Goal: Information Seeking & Learning: Find specific fact

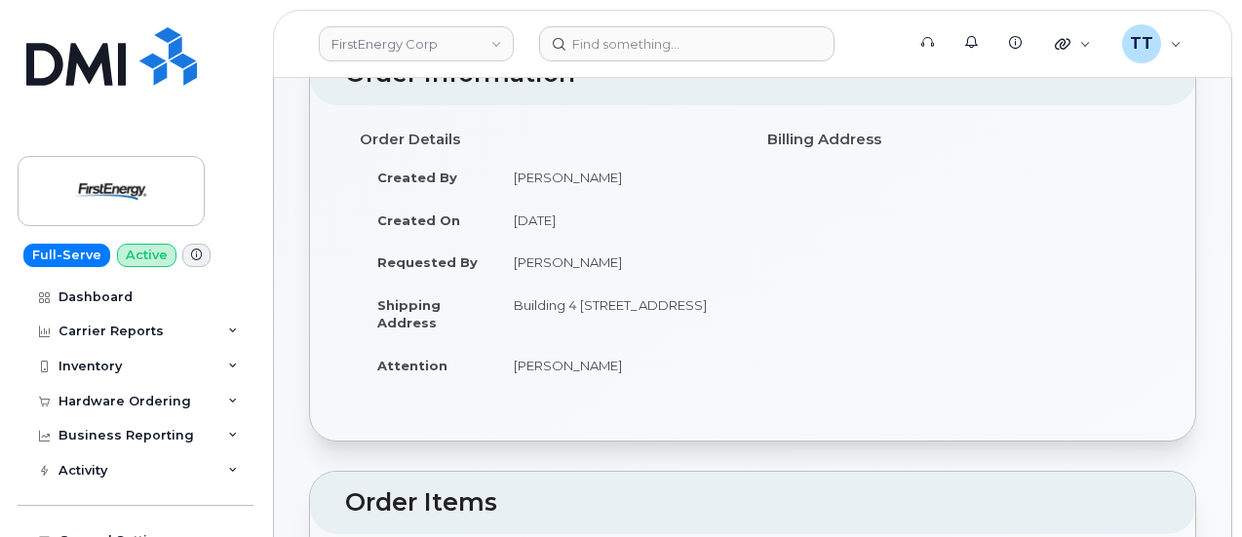
scroll to position [98, 0]
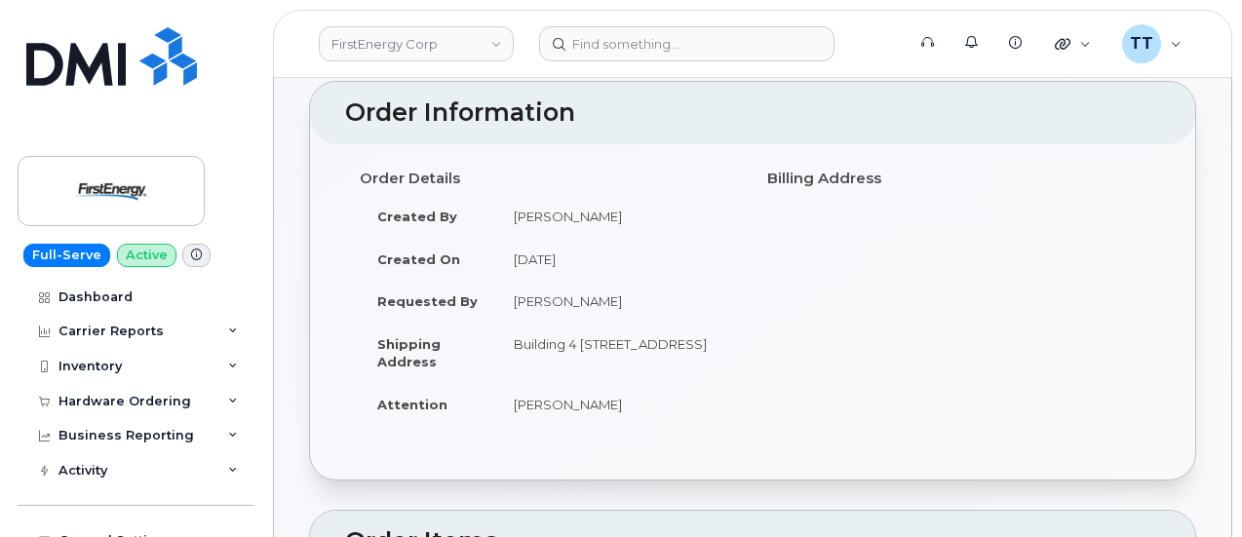
click at [536, 299] on td "Kolar, Robert" at bounding box center [617, 301] width 242 height 43
click at [536, 299] on td "[PERSON_NAME]" at bounding box center [617, 301] width 242 height 43
copy tbody "[PERSON_NAME]"
click at [623, 316] on td "[PERSON_NAME]" at bounding box center [617, 301] width 242 height 43
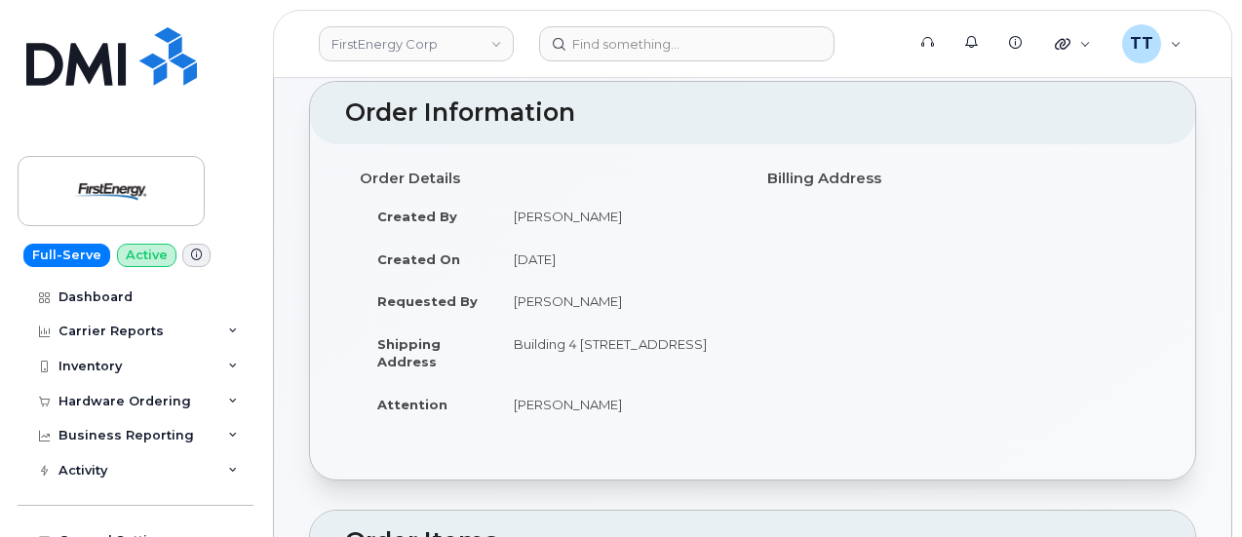
click at [591, 215] on td "[PERSON_NAME]" at bounding box center [617, 216] width 242 height 43
copy td "Jeffrey"
click at [705, 191] on div "Order Details Created By Hammer, Jeffrey M Created On September 17, 2025 Reques…" at bounding box center [549, 303] width 408 height 282
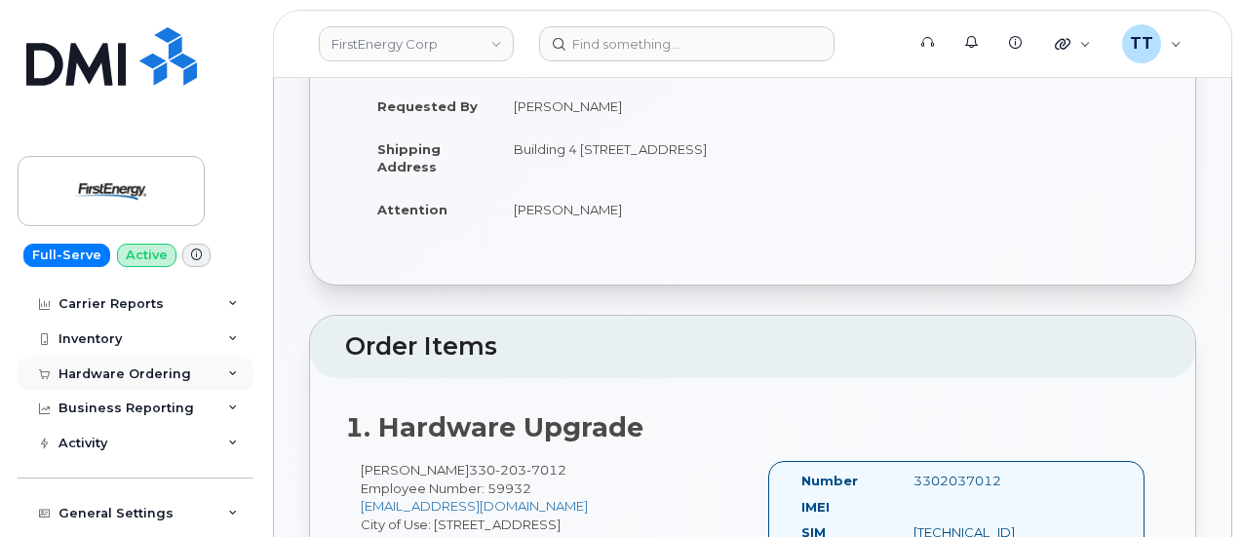
scroll to position [0, 0]
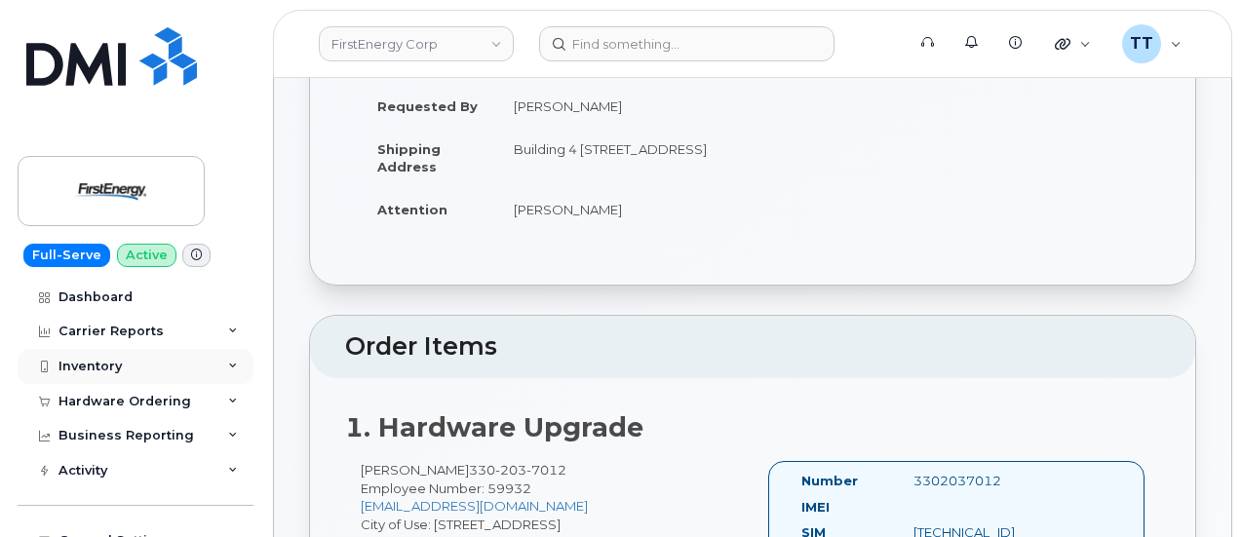
click at [154, 369] on div "Inventory" at bounding box center [136, 366] width 236 height 35
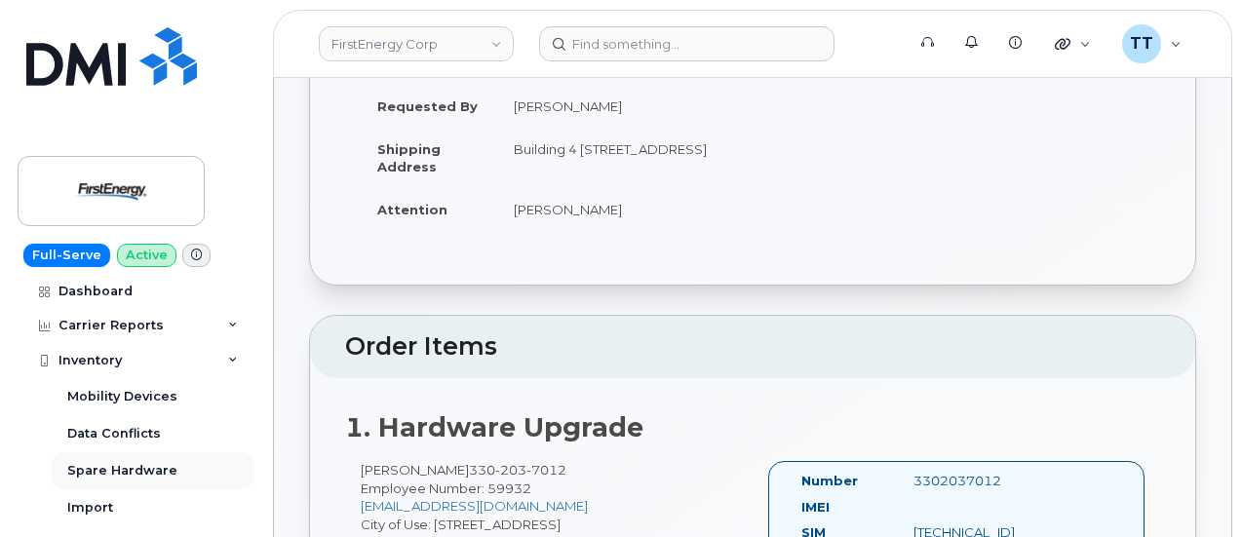
scroll to position [98, 0]
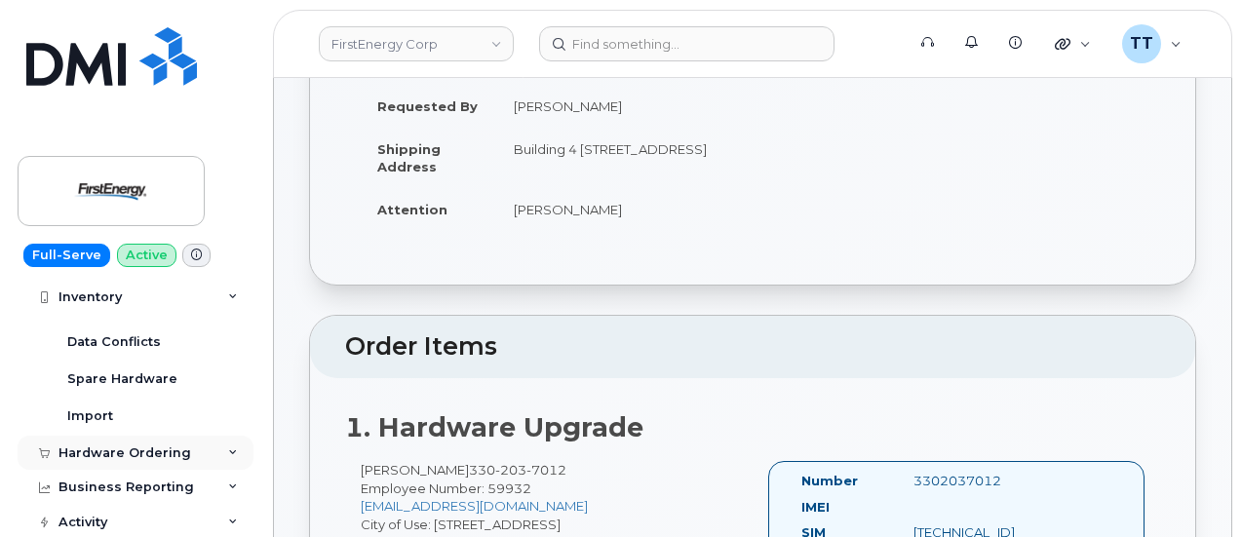
click at [137, 457] on div "Hardware Ordering" at bounding box center [125, 454] width 133 height 16
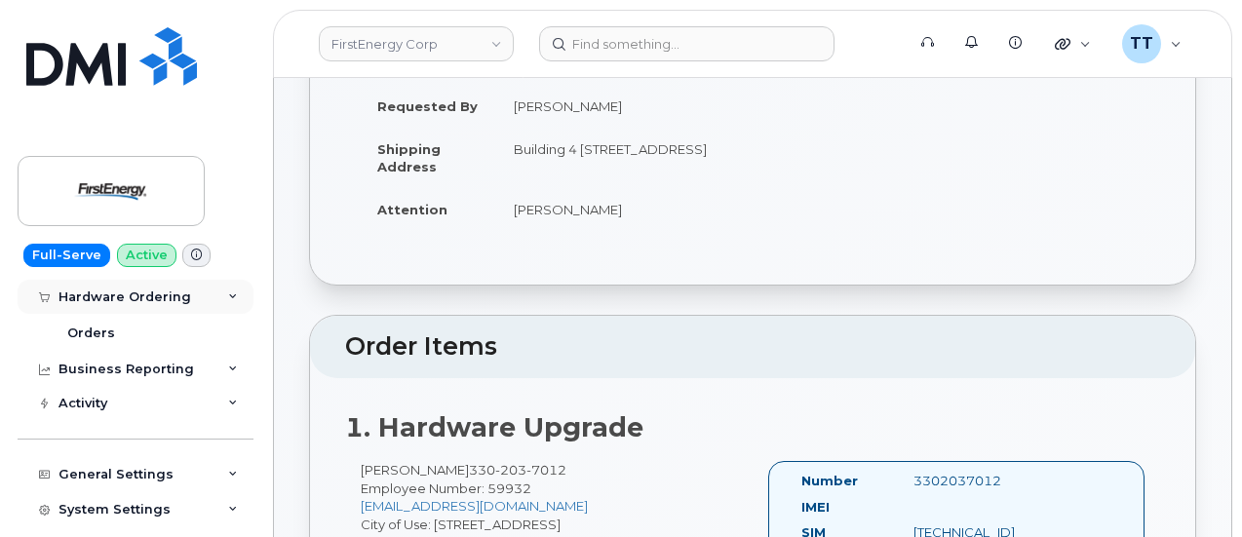
scroll to position [293, 0]
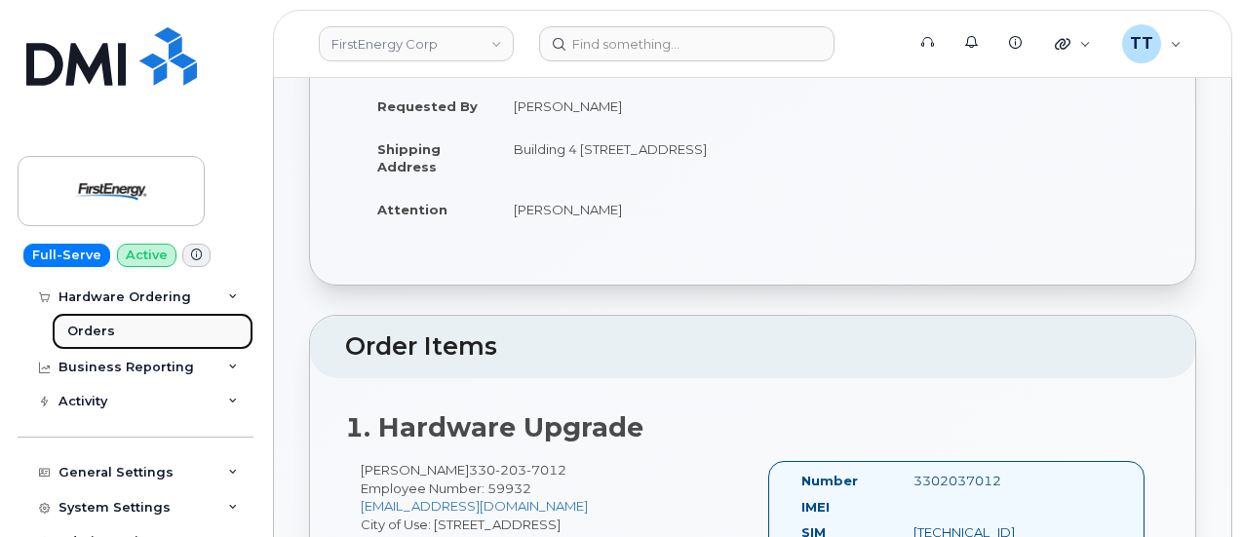
click at [109, 326] on div "Orders" at bounding box center [91, 332] width 48 height 18
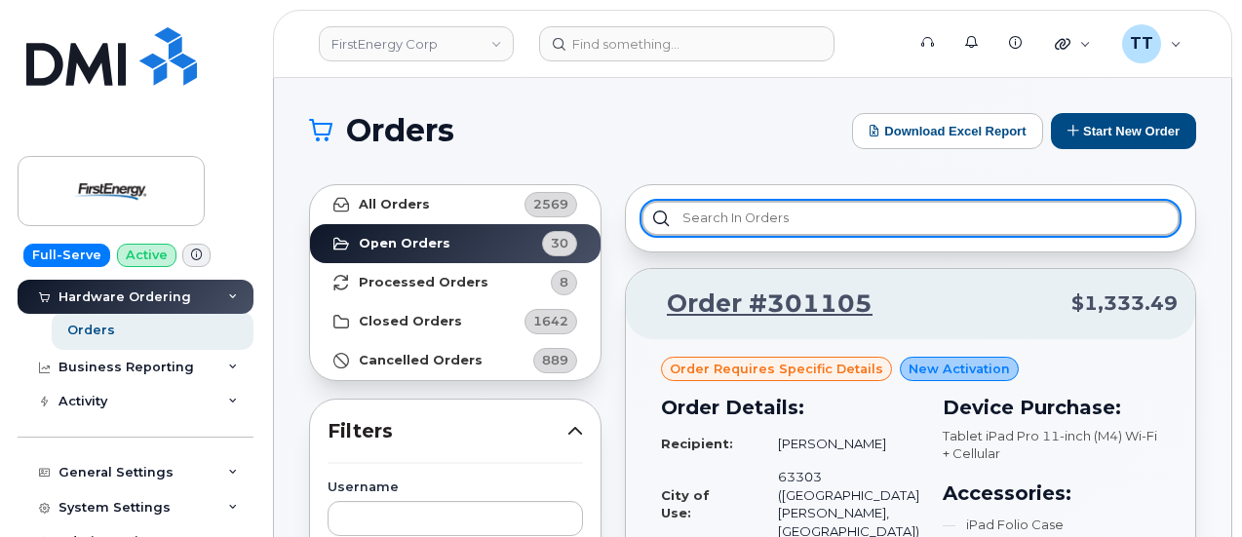
click at [736, 210] on input "text" at bounding box center [911, 218] width 538 height 35
paste input "301056"
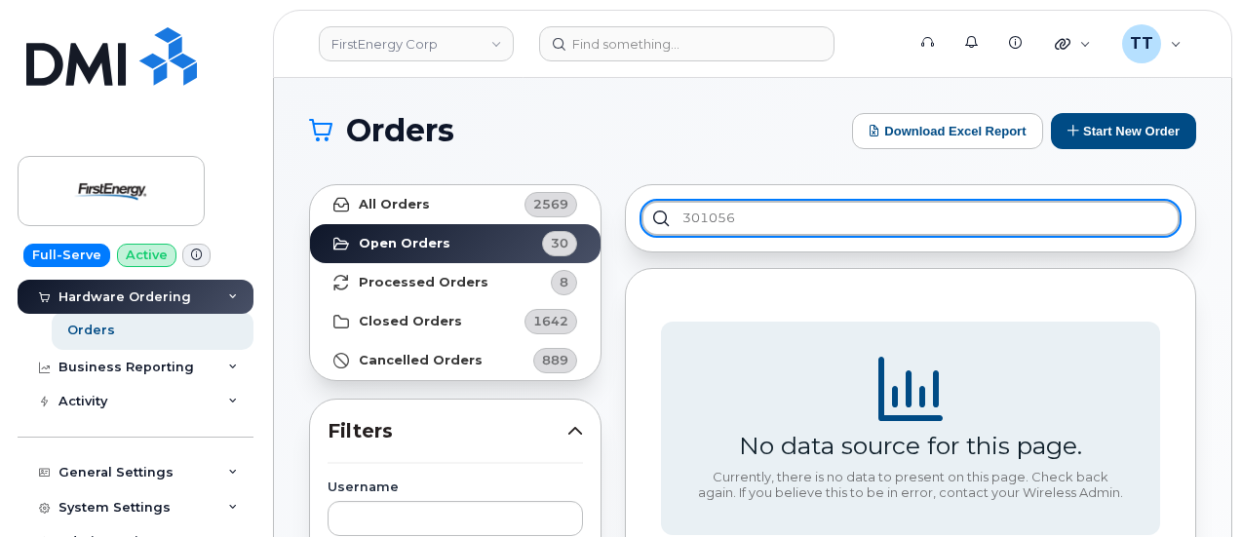
type input "301056"
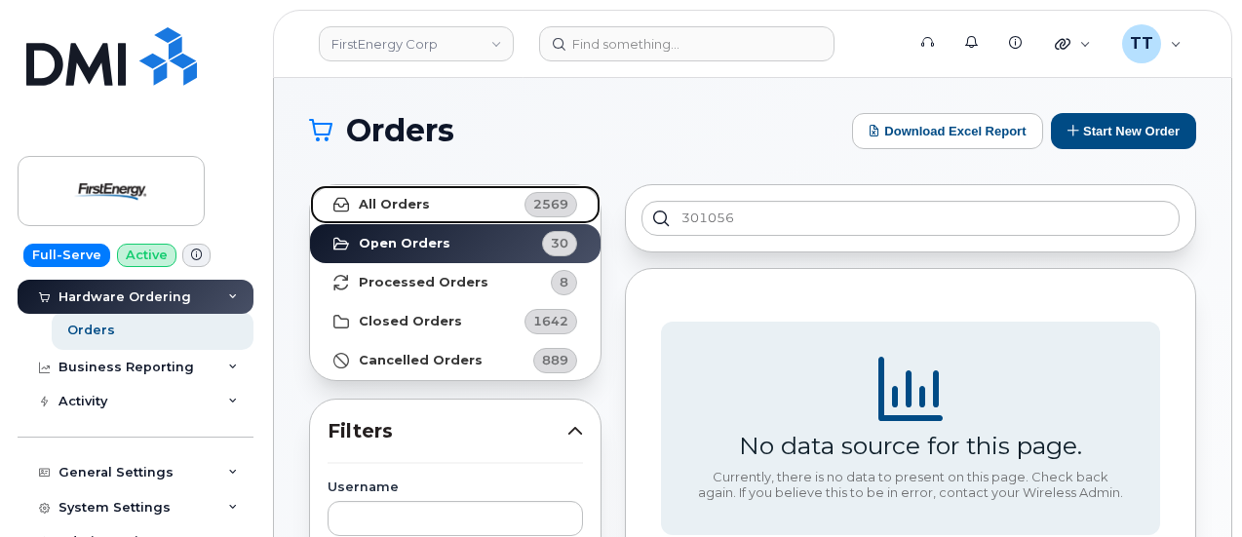
click at [513, 195] on link "All Orders 2569" at bounding box center [455, 204] width 291 height 39
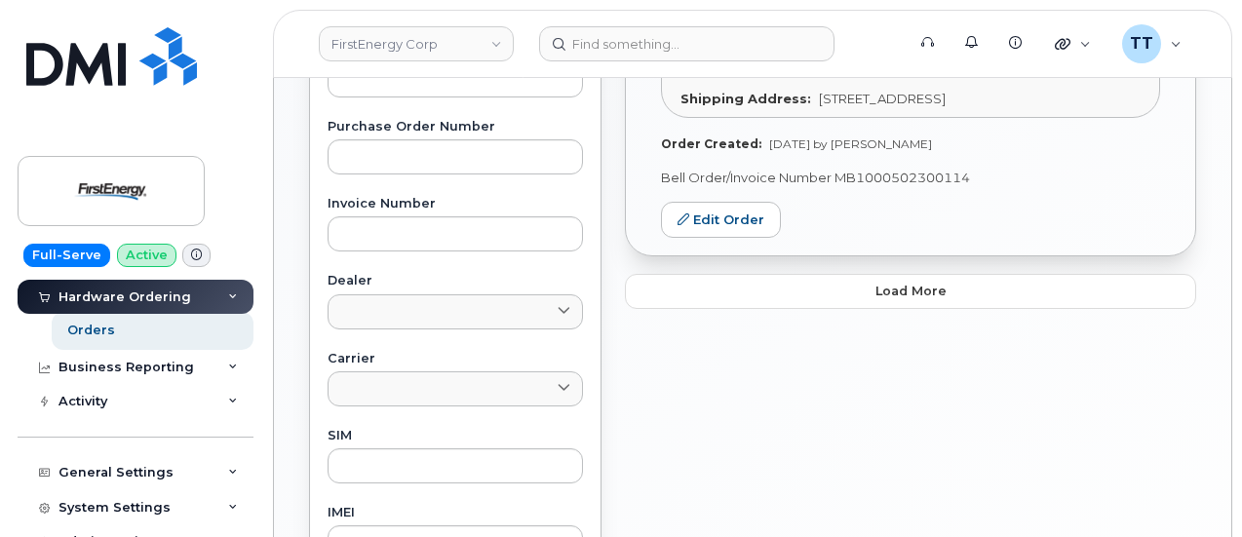
scroll to position [683, 0]
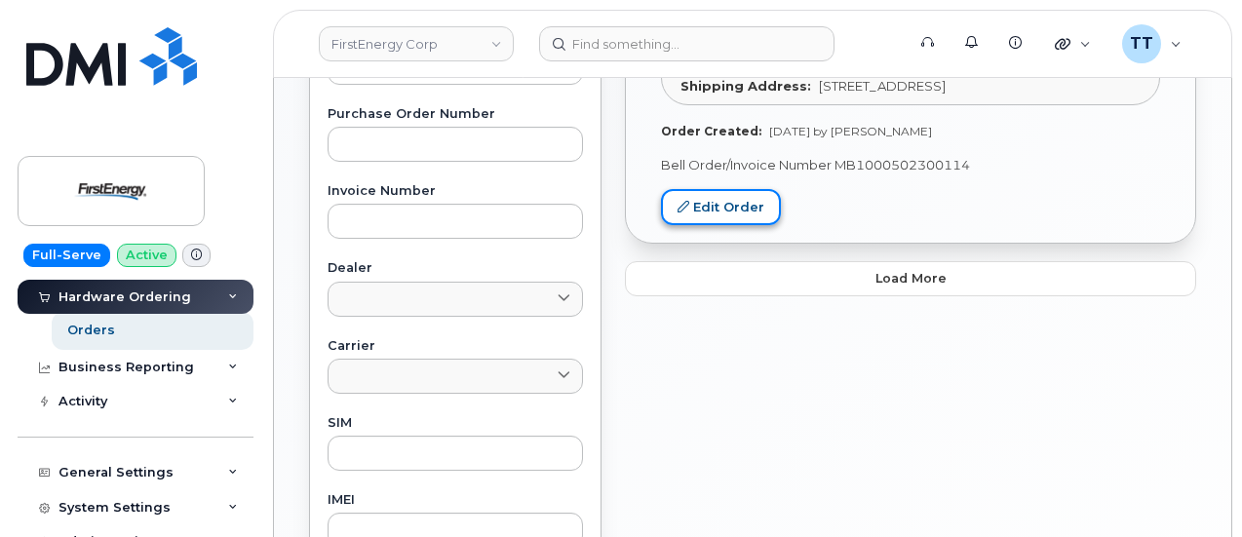
click at [703, 225] on link "Edit Order" at bounding box center [721, 207] width 120 height 36
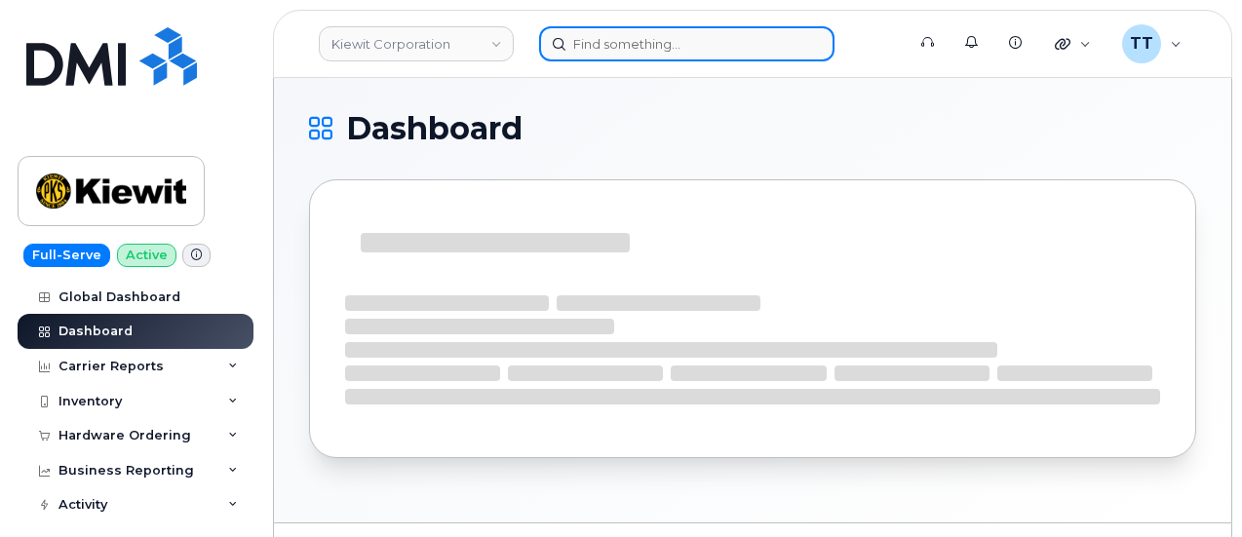
click at [607, 36] on input at bounding box center [686, 43] width 295 height 35
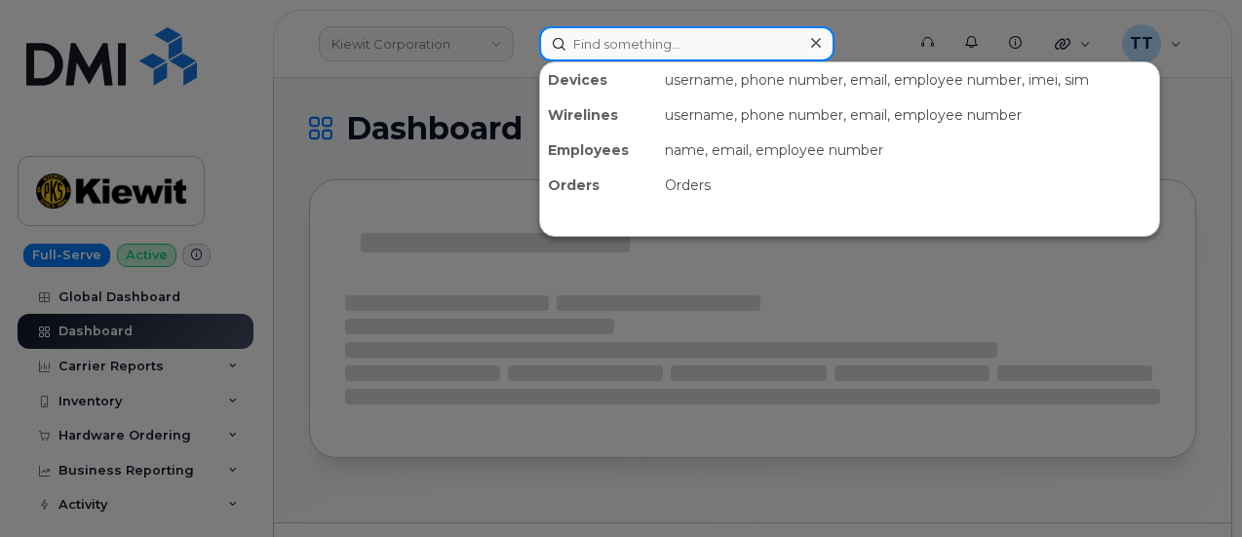
paste input "301058"
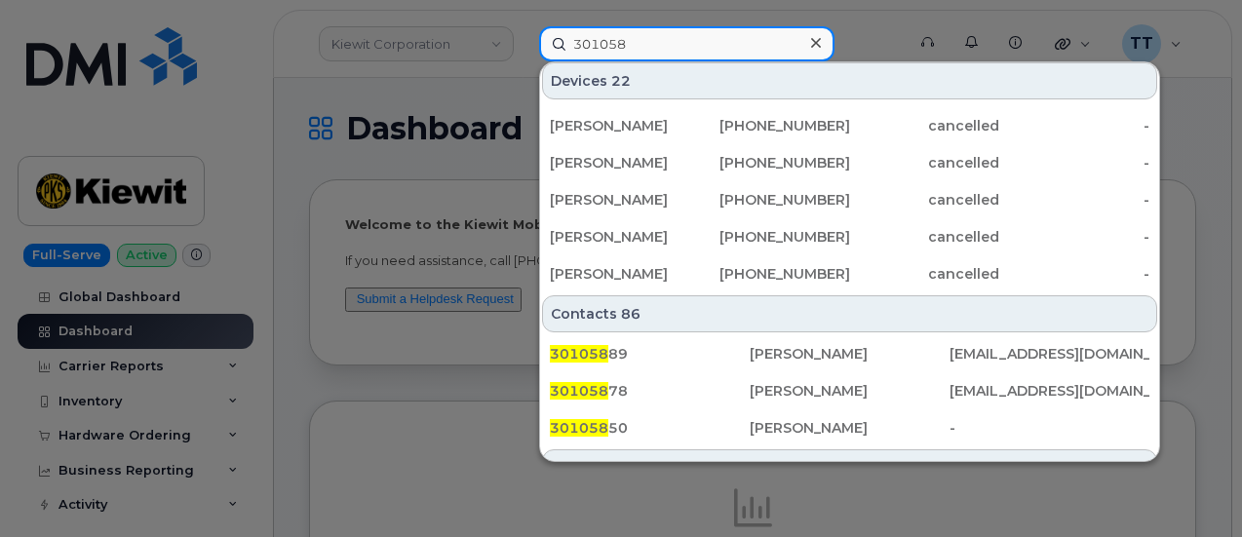
scroll to position [732, 0]
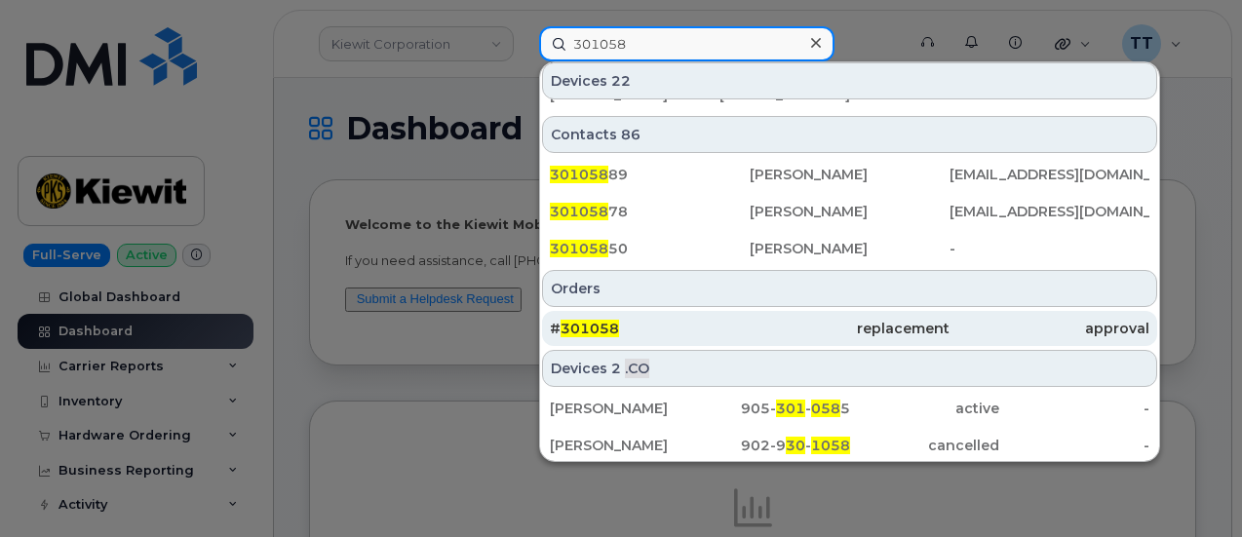
type input "301058"
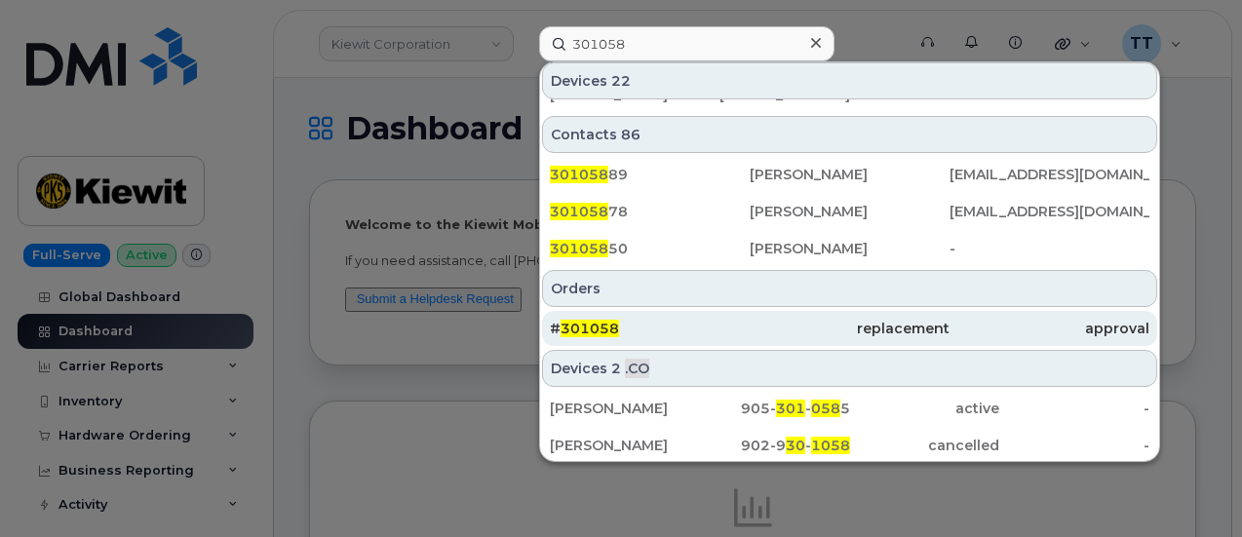
click at [648, 321] on div "# 301058" at bounding box center [650, 329] width 200 height 20
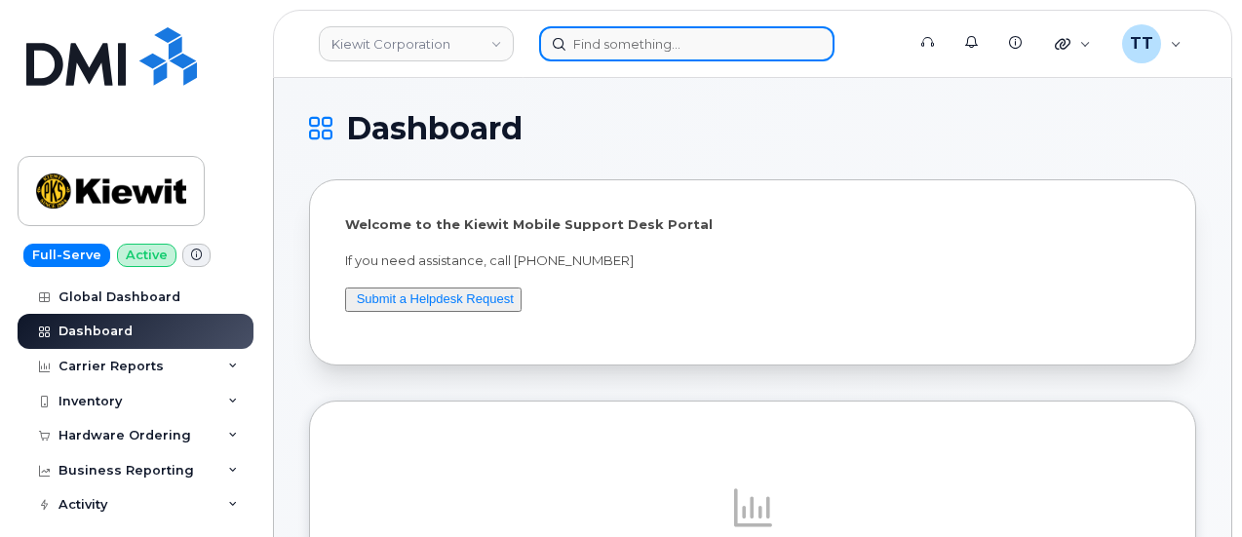
click at [653, 46] on input at bounding box center [686, 43] width 295 height 35
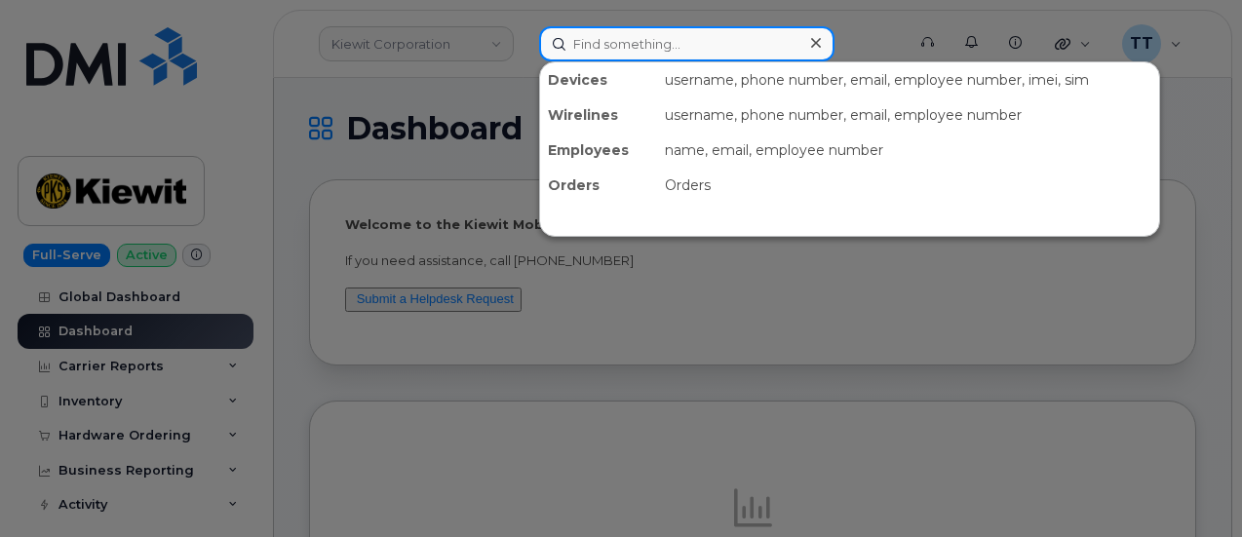
paste input "301059"
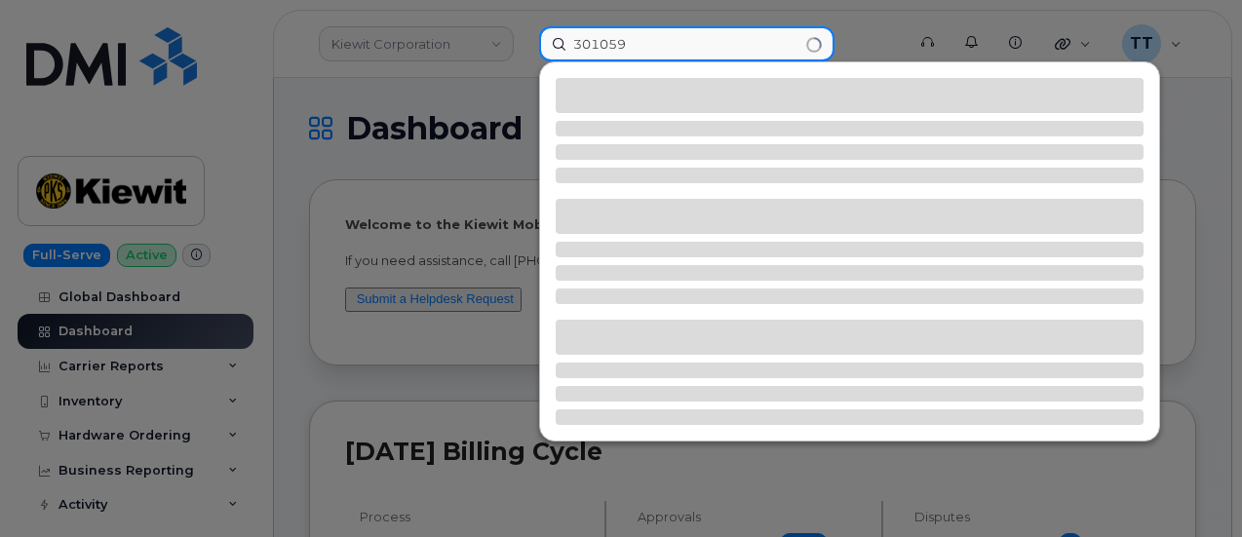
type input "301059"
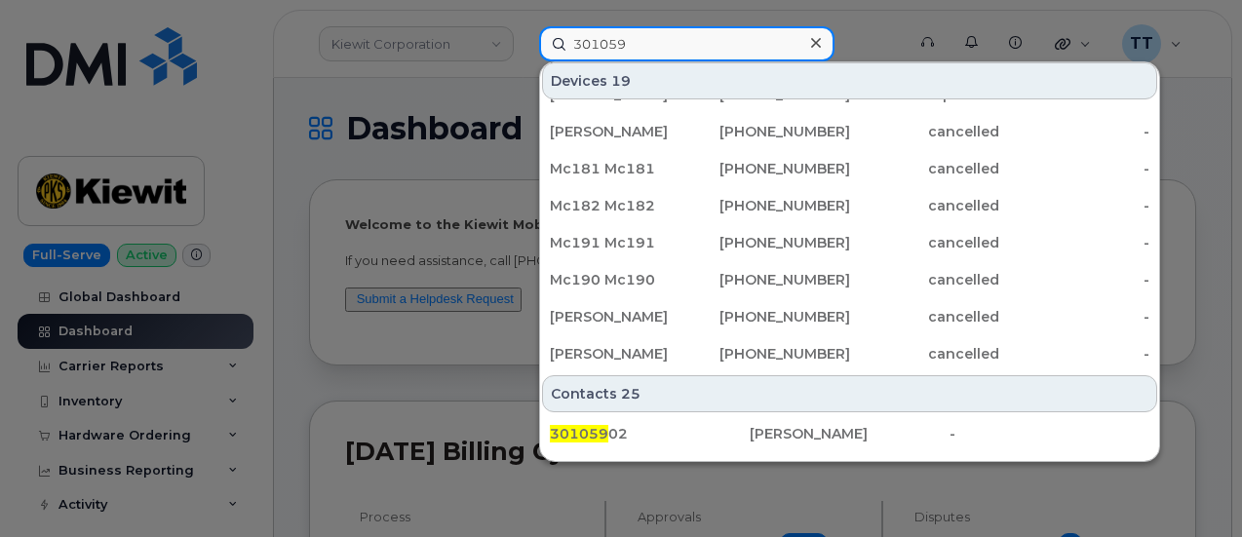
scroll to position [585, 0]
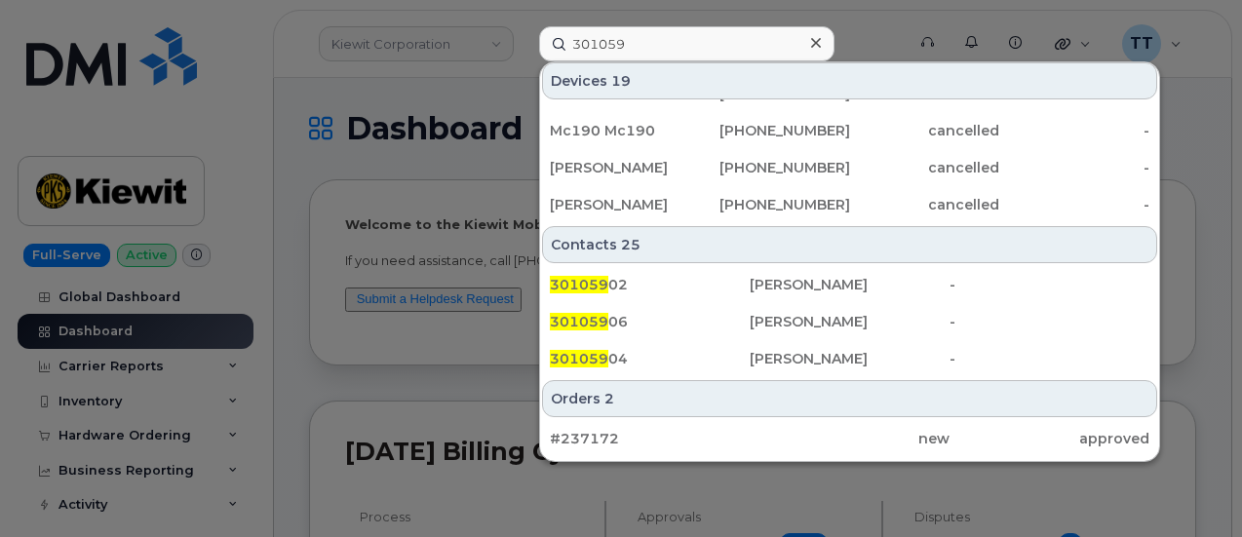
click at [648, 429] on div "#237172" at bounding box center [650, 439] width 200 height 20
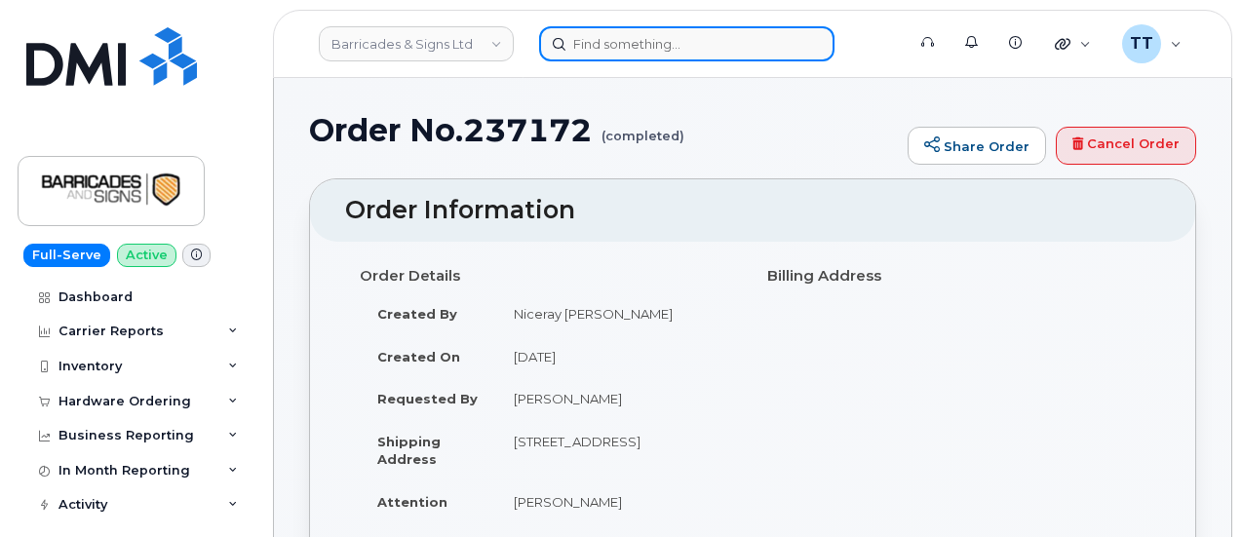
click at [663, 38] on input at bounding box center [686, 43] width 295 height 35
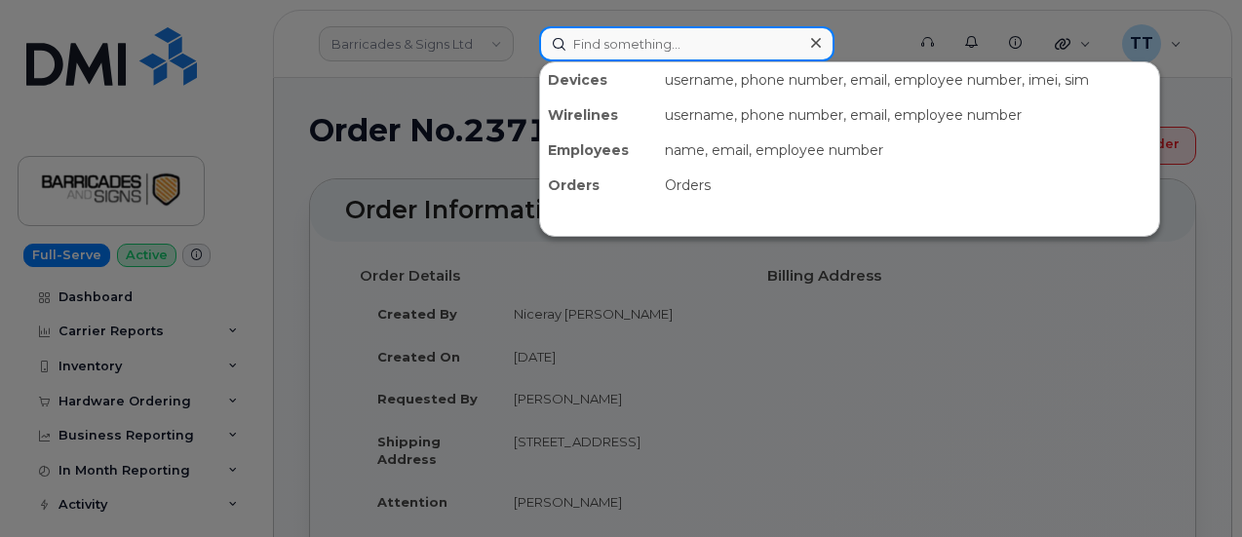
paste input "301059"
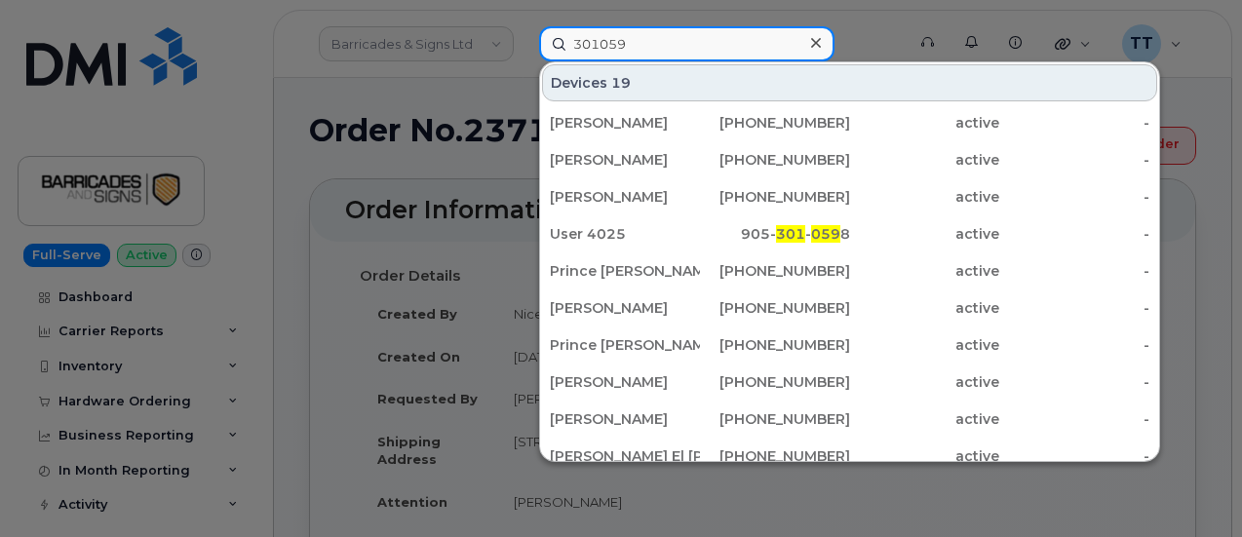
type input "301059"
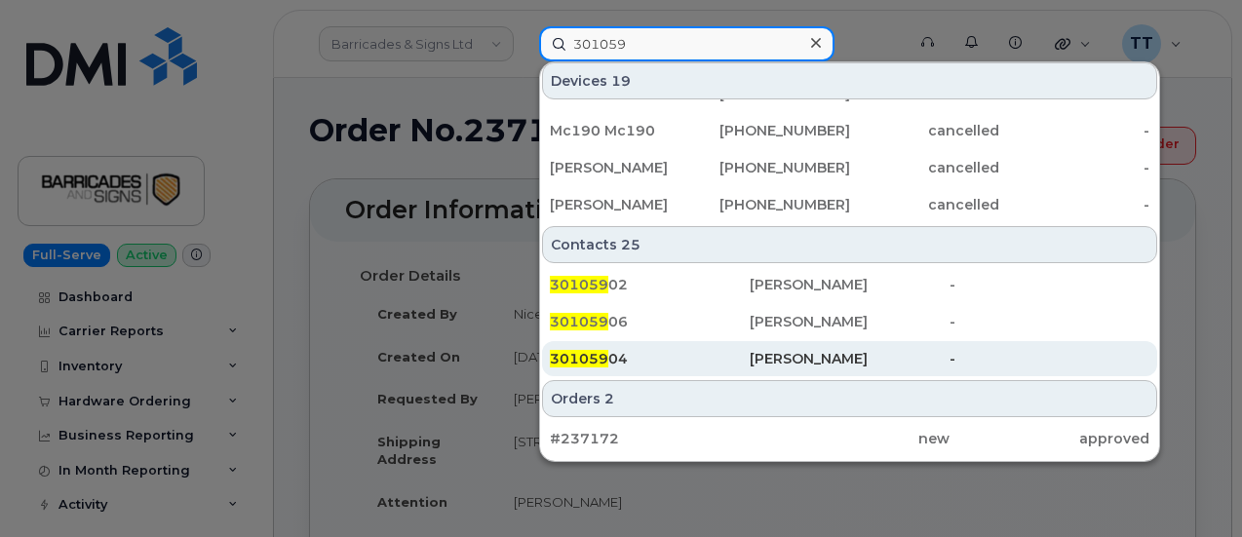
scroll to position [683, 0]
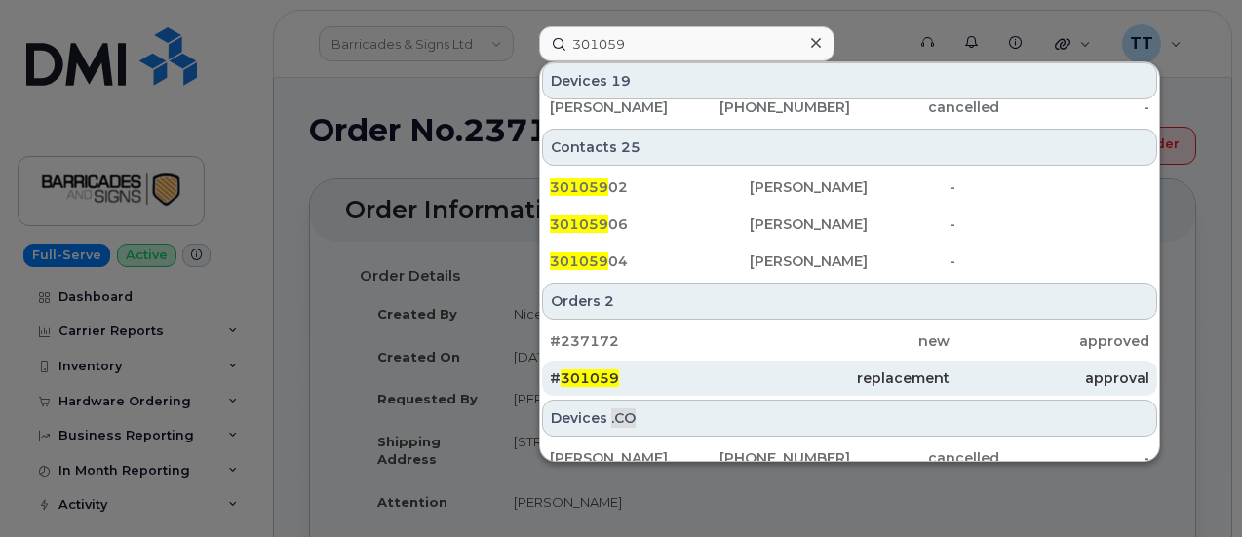
click at [611, 375] on span "301059" at bounding box center [590, 379] width 59 height 18
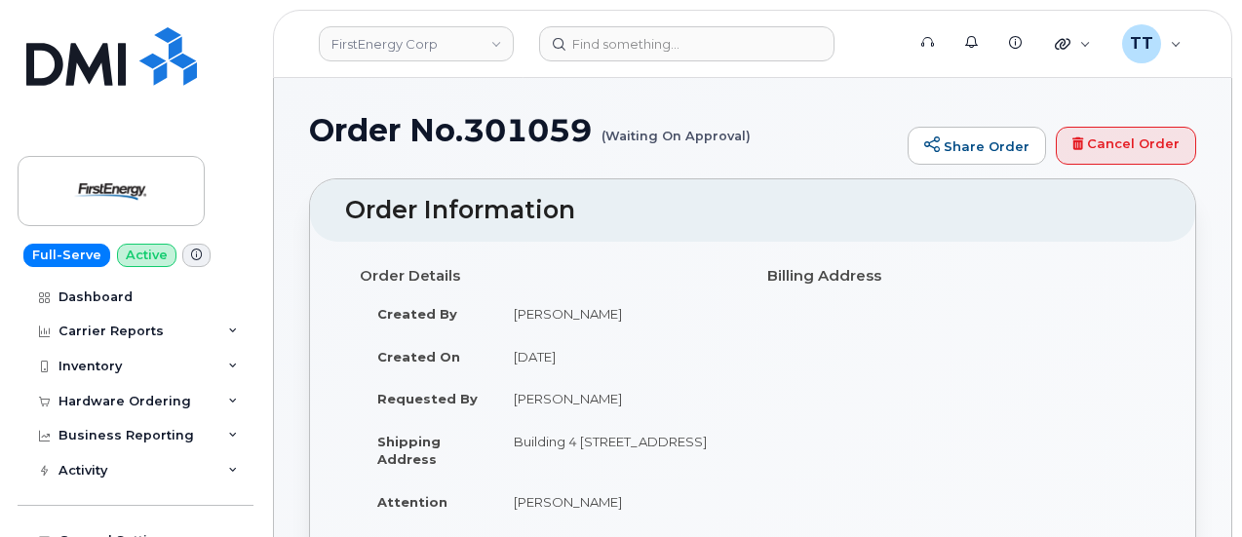
scroll to position [195, 0]
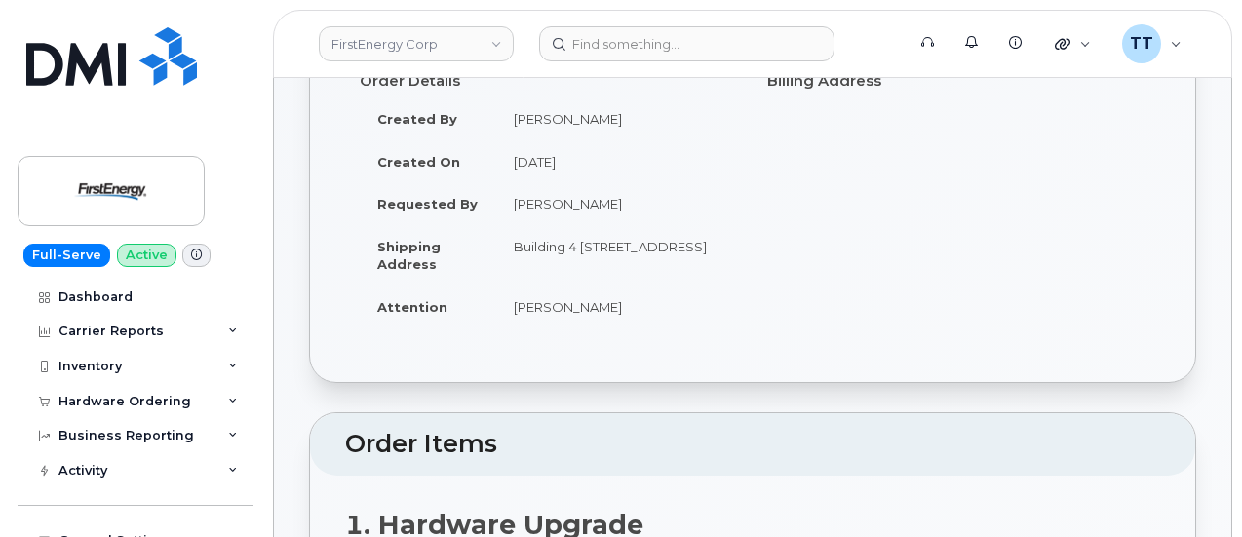
click at [659, 369] on div "Order Details Created By Hammer, Jeffrey M Created On September 17, 2025 Reques…" at bounding box center [752, 214] width 885 height 335
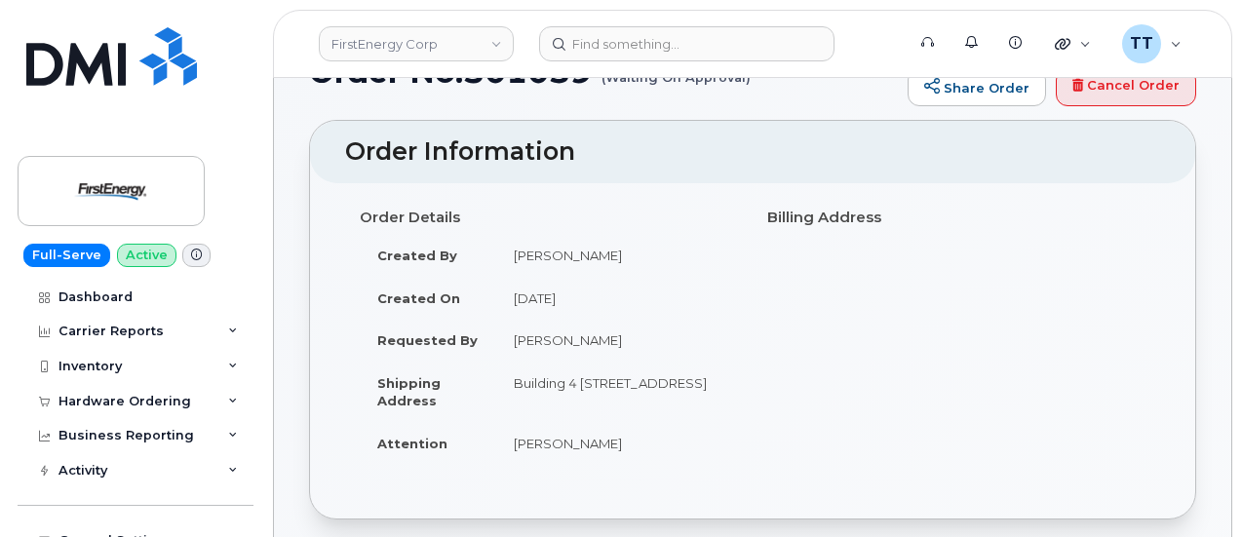
scroll to position [0, 0]
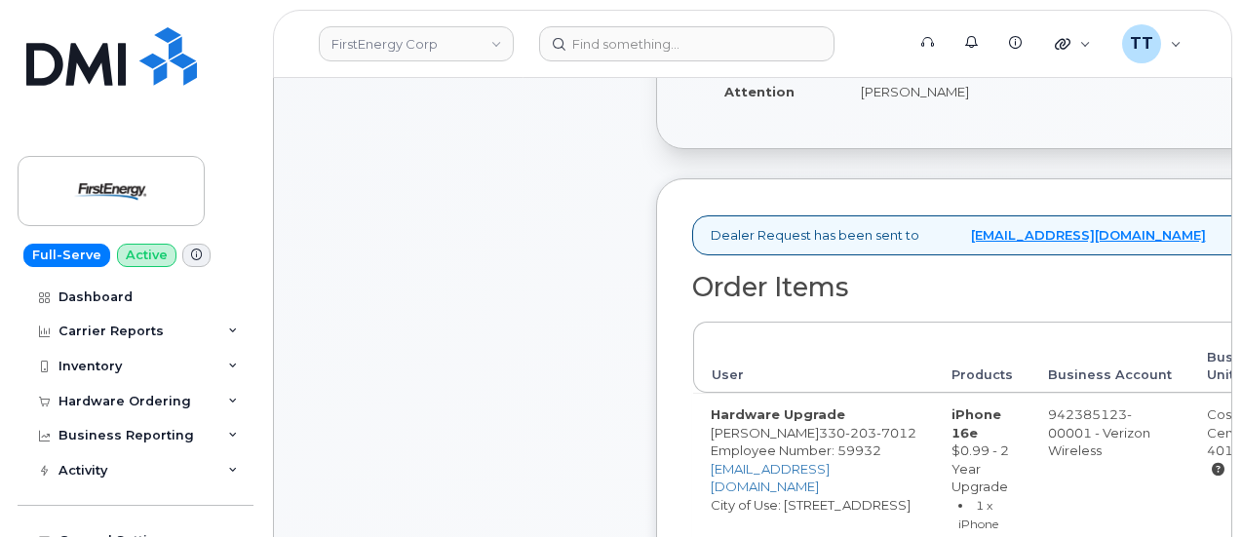
scroll to position [293, 0]
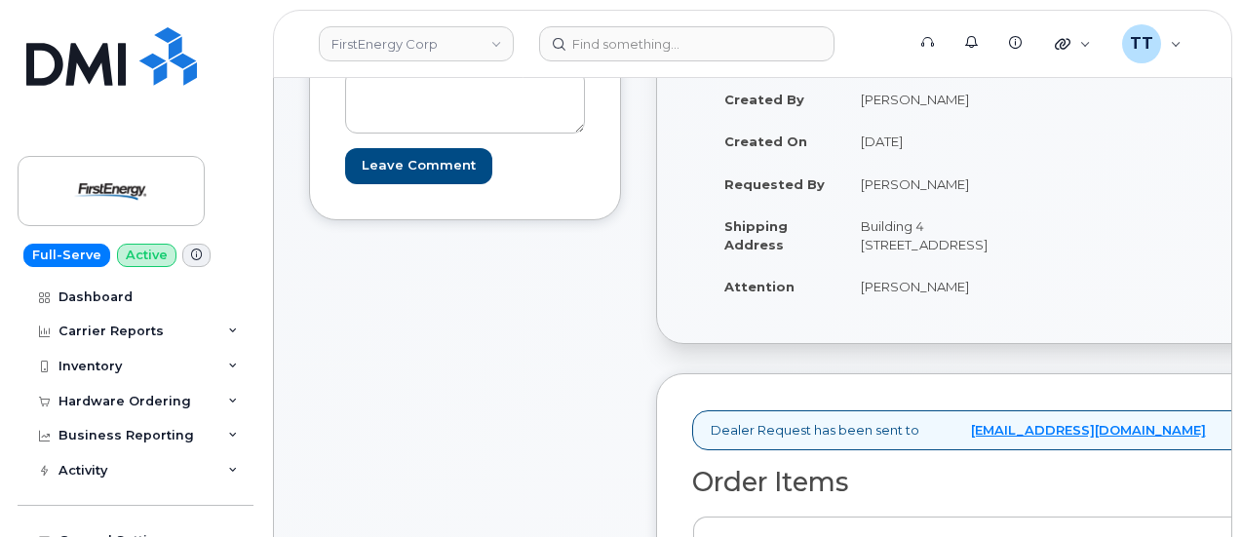
click at [920, 202] on td "[PERSON_NAME]" at bounding box center [938, 184] width 190 height 43
copy tbody "[PERSON_NAME]"
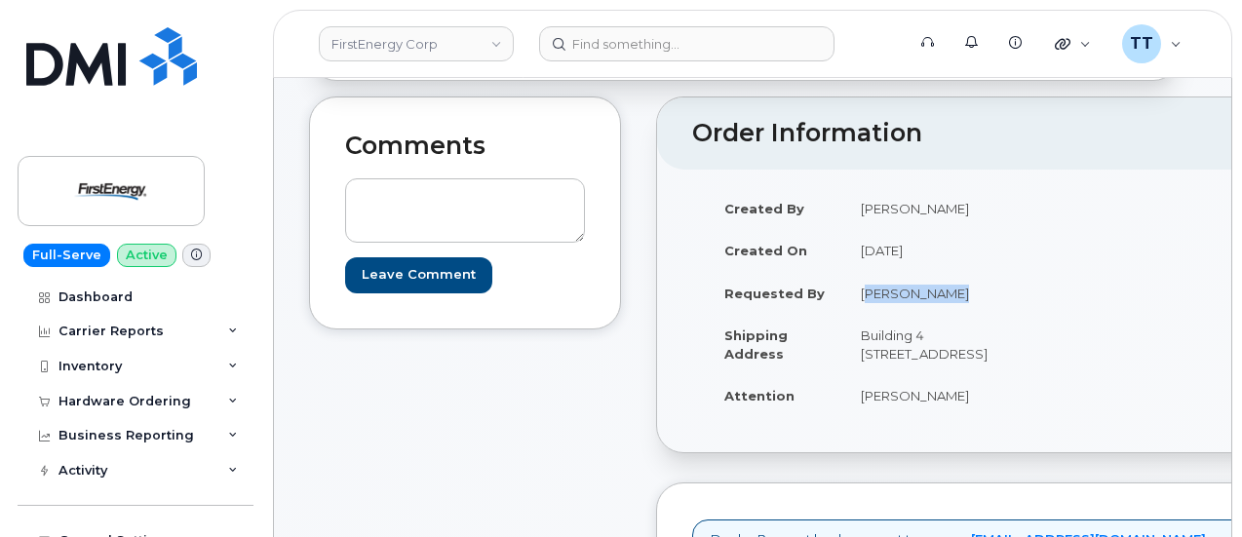
scroll to position [98, 0]
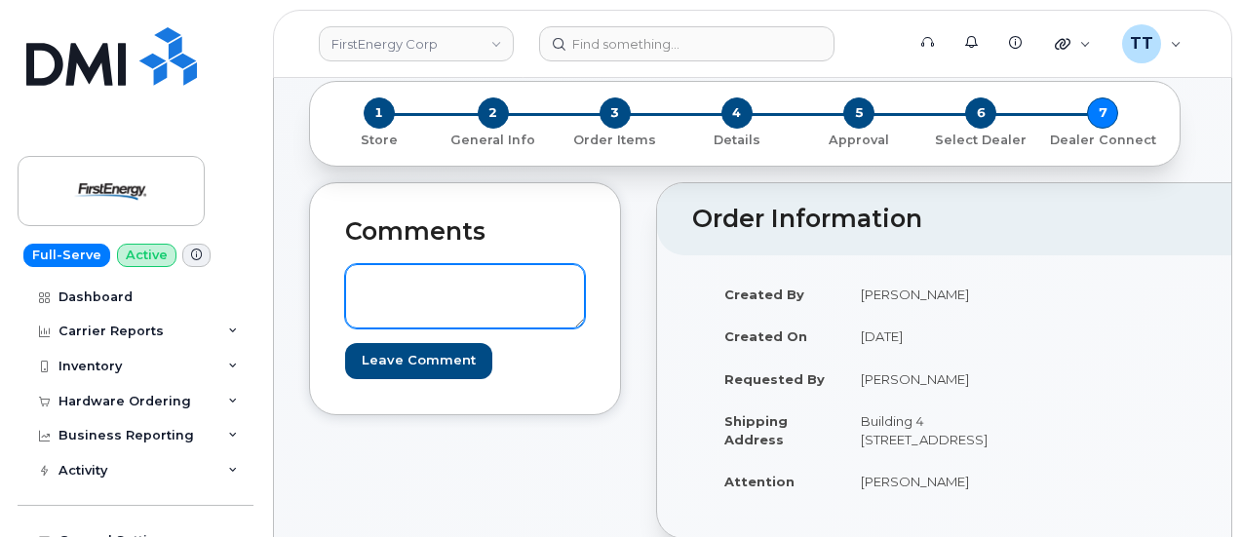
click at [395, 282] on textarea at bounding box center [465, 296] width 240 height 64
paste textarea "[PERSON_NAME]"
click at [404, 286] on textarea "[PERSON_NAME]" at bounding box center [465, 296] width 240 height 64
paste textarea "[PERSON_NAME]"
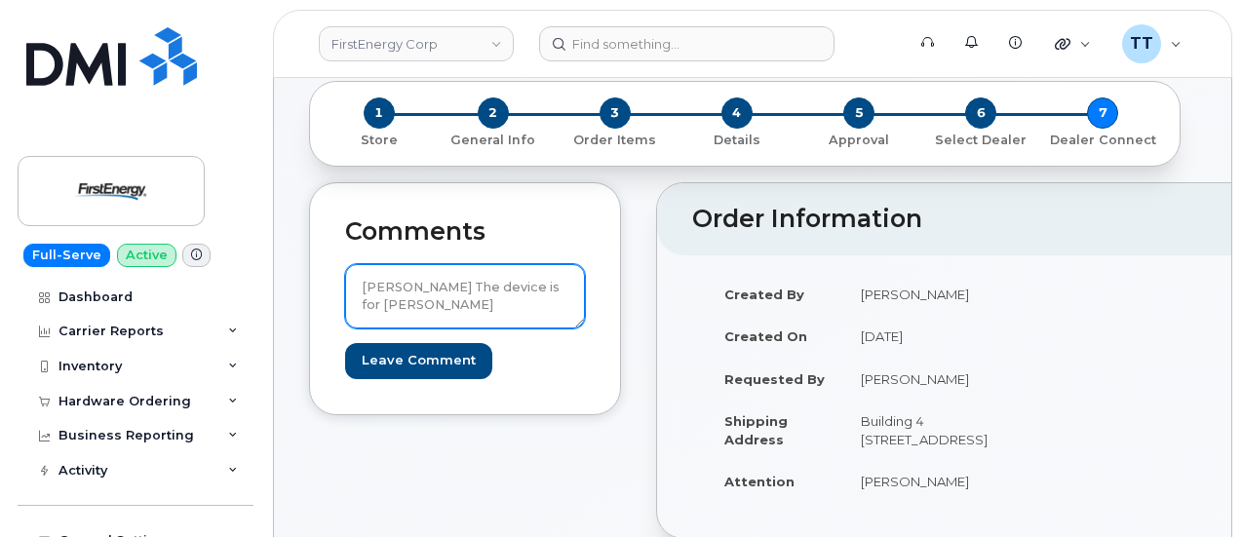
click at [370, 286] on textarea "Robert The device is for Kolar, Robert" at bounding box center [465, 296] width 240 height 64
click at [424, 302] on textarea "Robert The device is for Kolar, Robert" at bounding box center [465, 296] width 240 height 64
paste textarea "[PERSON_NAME]"
click at [484, 300] on textarea "Robert The device is for Kolar, RobertKolar, Robert" at bounding box center [465, 296] width 240 height 64
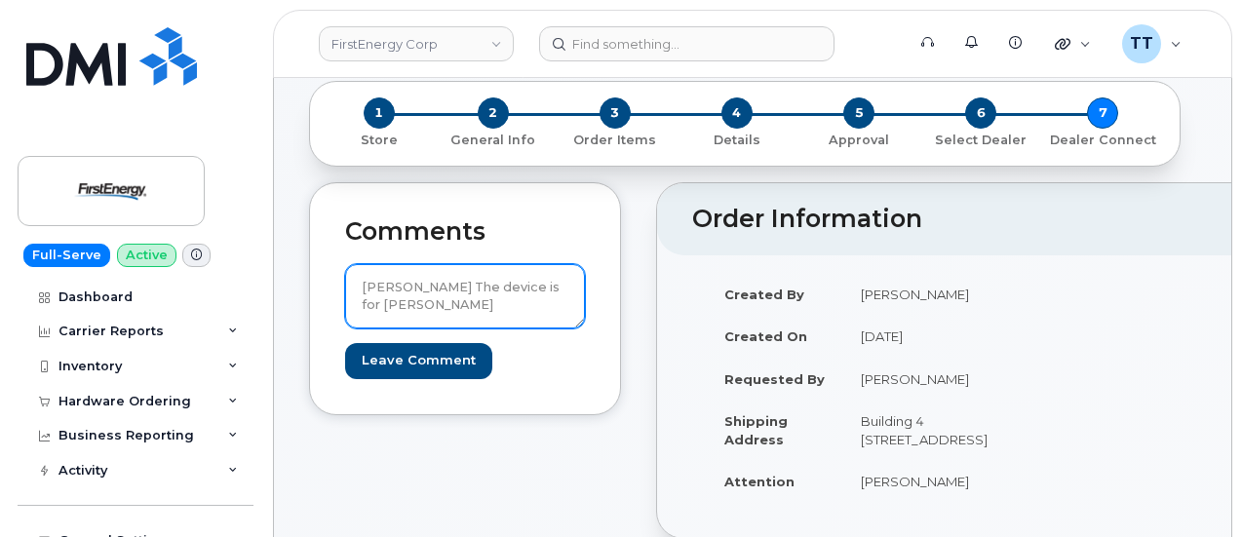
click at [386, 287] on textarea "Robert The device is for Robert Kolar" at bounding box center [465, 296] width 240 height 64
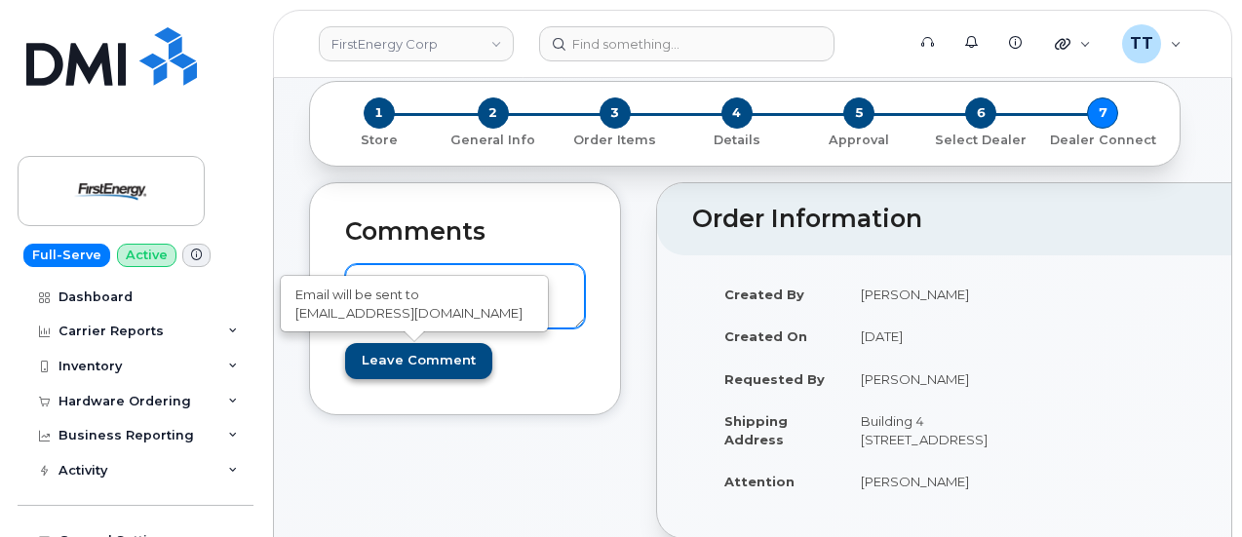
type textarea "The device is for Robert Kolar"
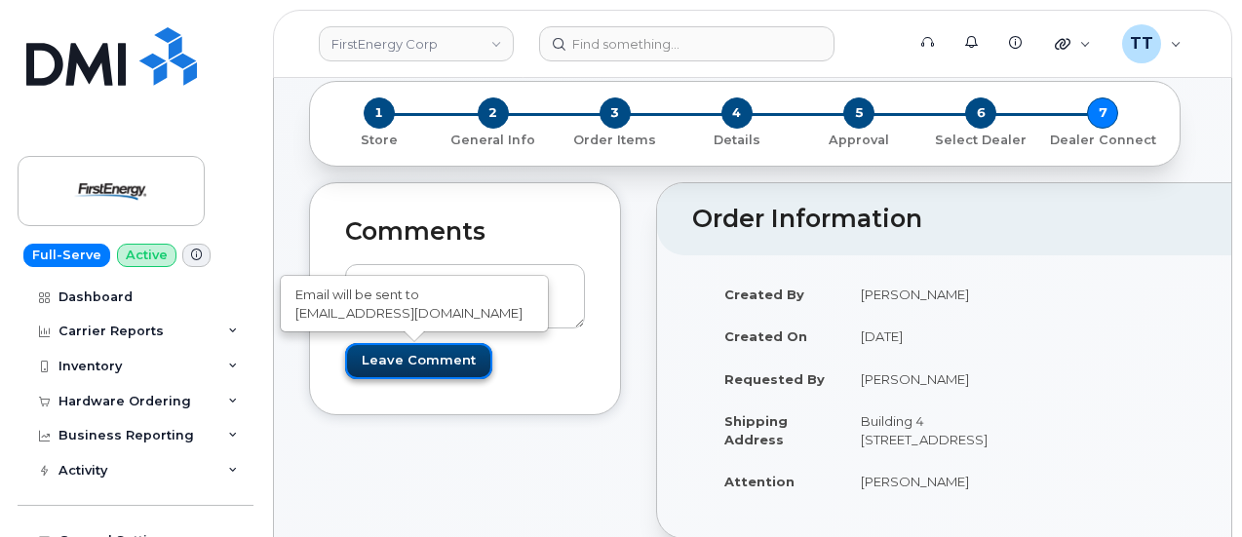
click at [408, 353] on input "Leave Comment" at bounding box center [418, 361] width 147 height 36
type input "Create Event"
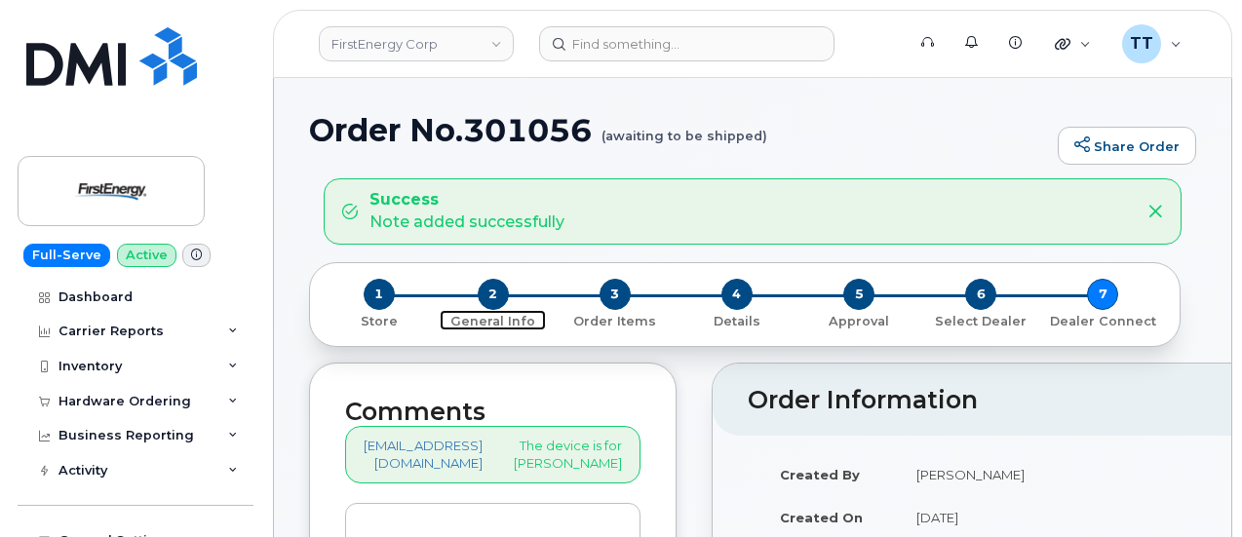
click at [480, 290] on span "2" at bounding box center [493, 294] width 31 height 31
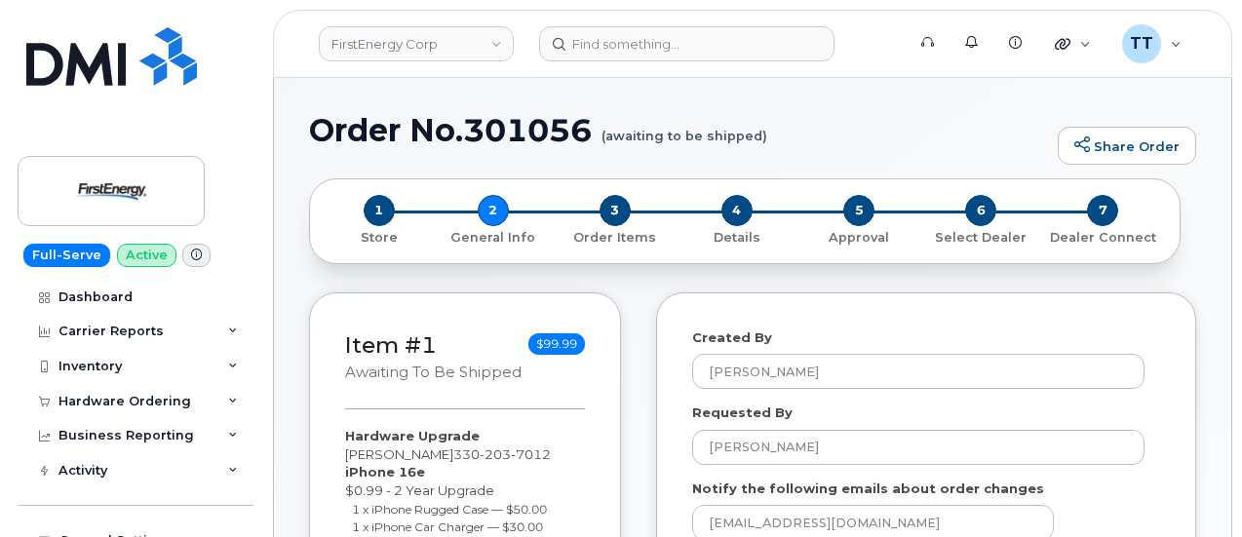
select select
click at [729, 208] on span "4" at bounding box center [737, 210] width 31 height 31
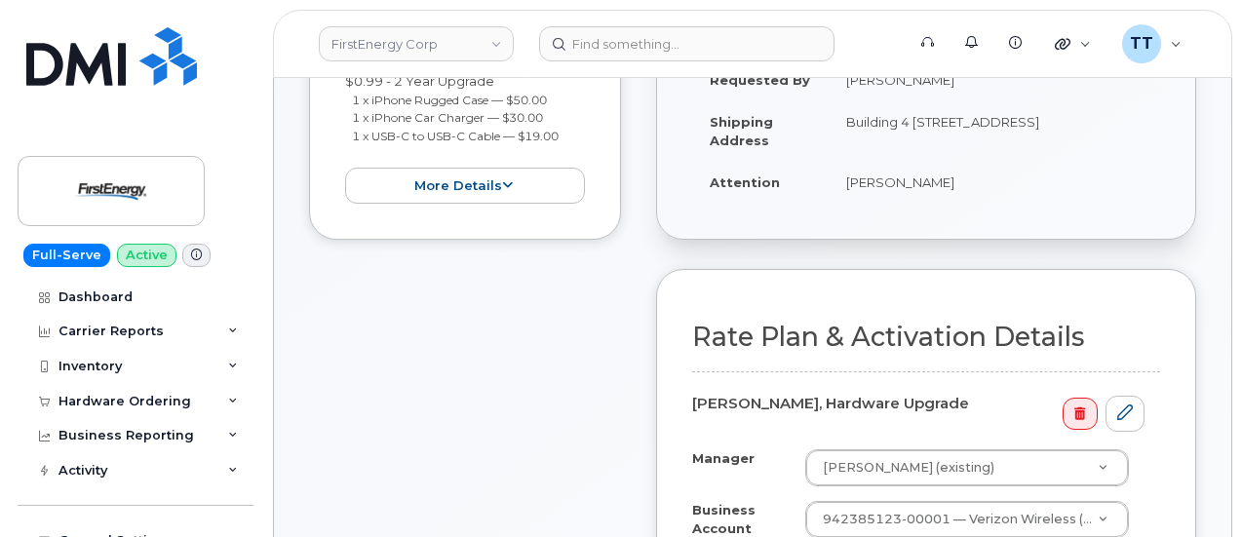
scroll to position [585, 0]
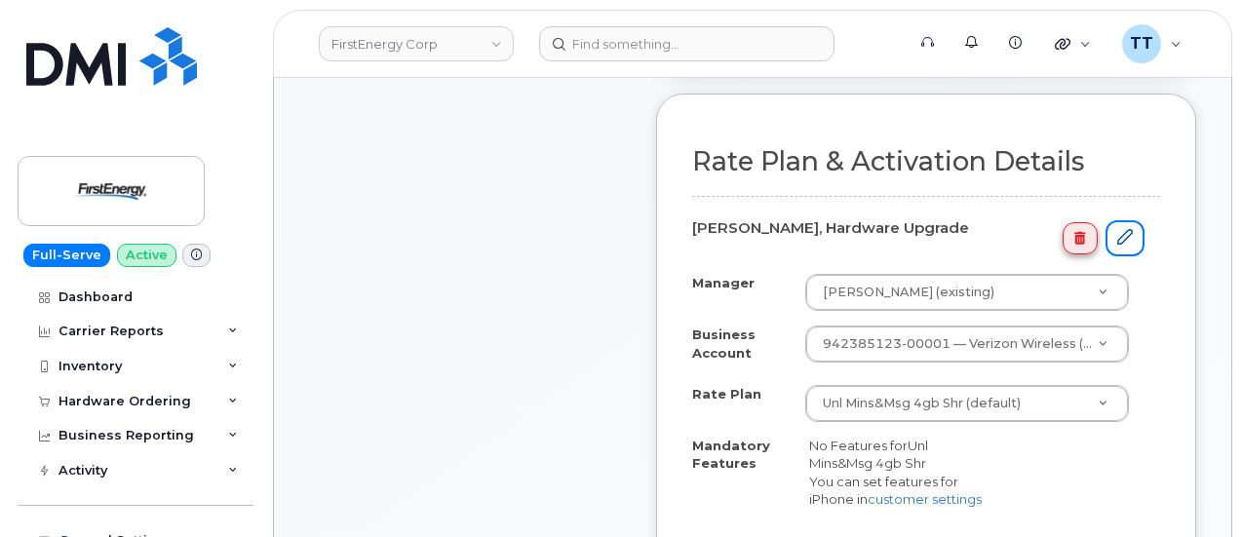
drag, startPoint x: 1121, startPoint y: 235, endPoint x: 1094, endPoint y: 246, distance: 29.3
click at [1121, 235] on icon at bounding box center [1125, 237] width 16 height 16
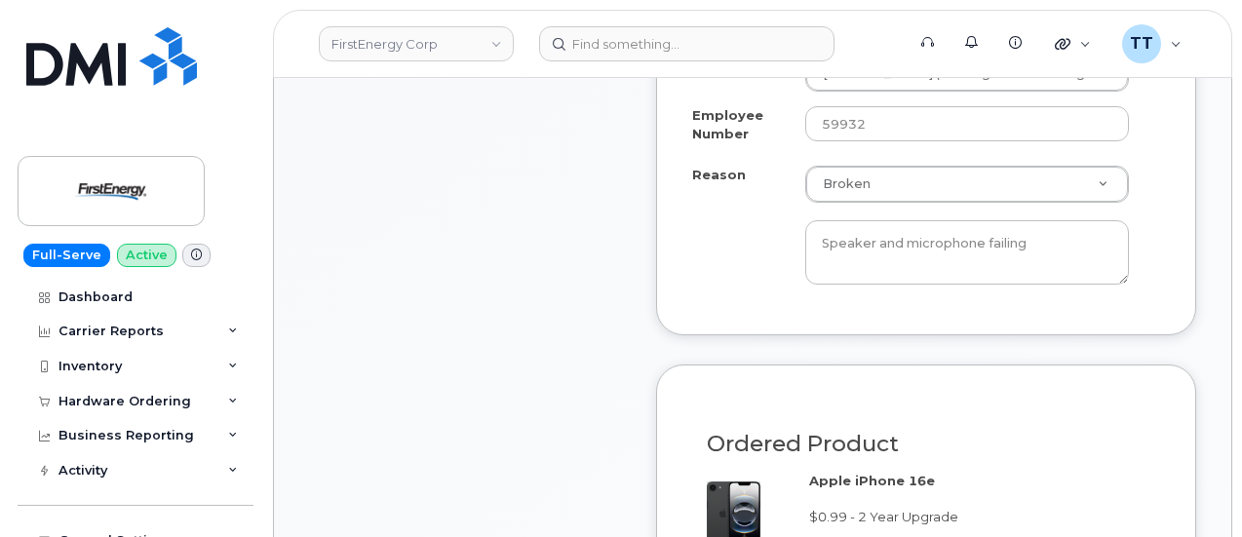
scroll to position [1268, 0]
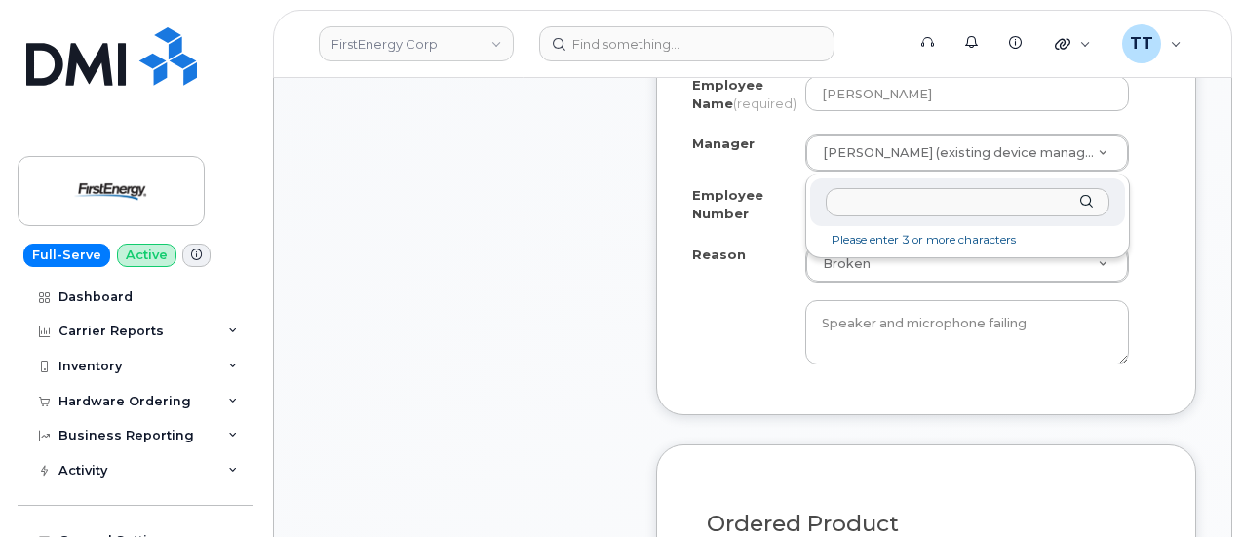
type input "[PERSON_NAME]"
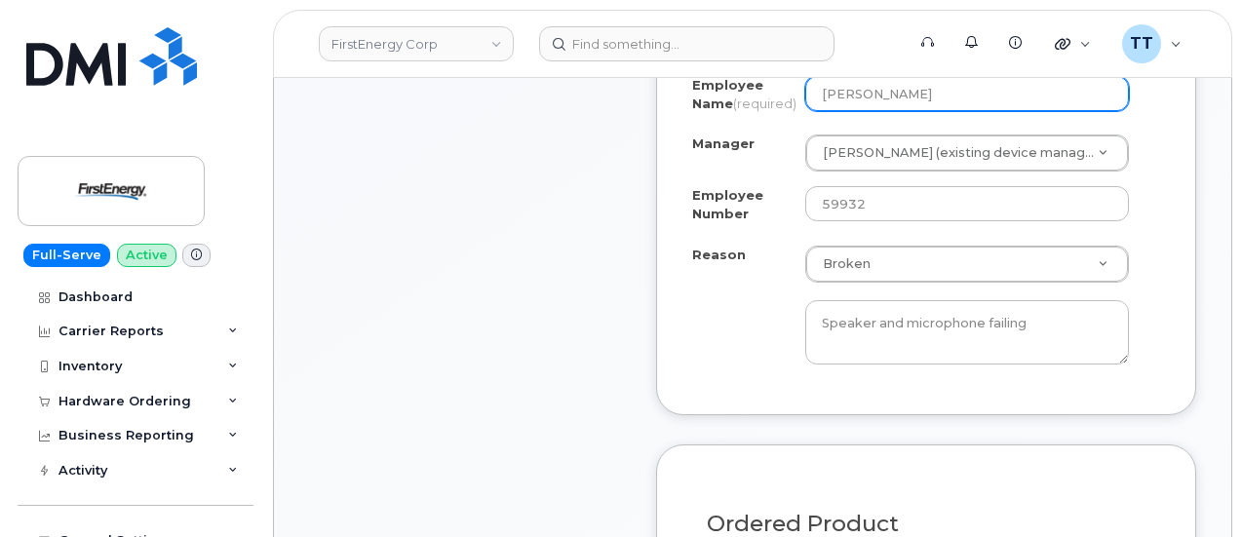
click at [870, 111] on input "Jeffrey M Hammer" at bounding box center [967, 93] width 324 height 35
paste input "[PERSON_NAME]"
type input "[PERSON_NAME]"
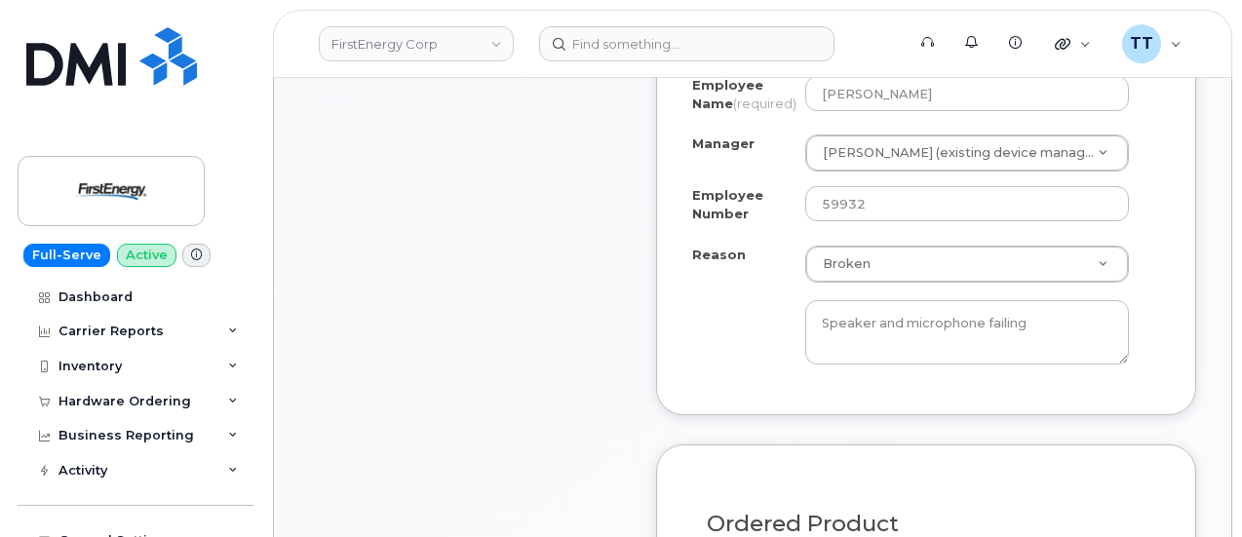
click at [864, 120] on div "Employee Name (required) Robert Kolar" at bounding box center [926, 98] width 468 height 44
drag, startPoint x: 506, startPoint y: 492, endPoint x: 615, endPoint y: 454, distance: 115.6
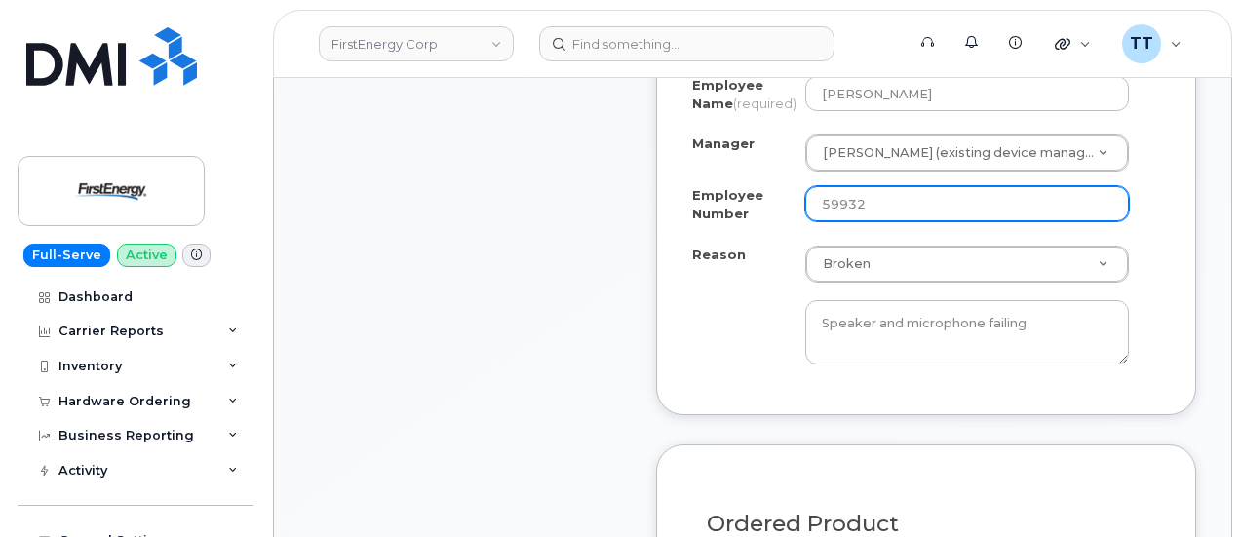
click at [840, 221] on input "59932" at bounding box center [967, 203] width 324 height 35
paste input "47512"
type input "47512"
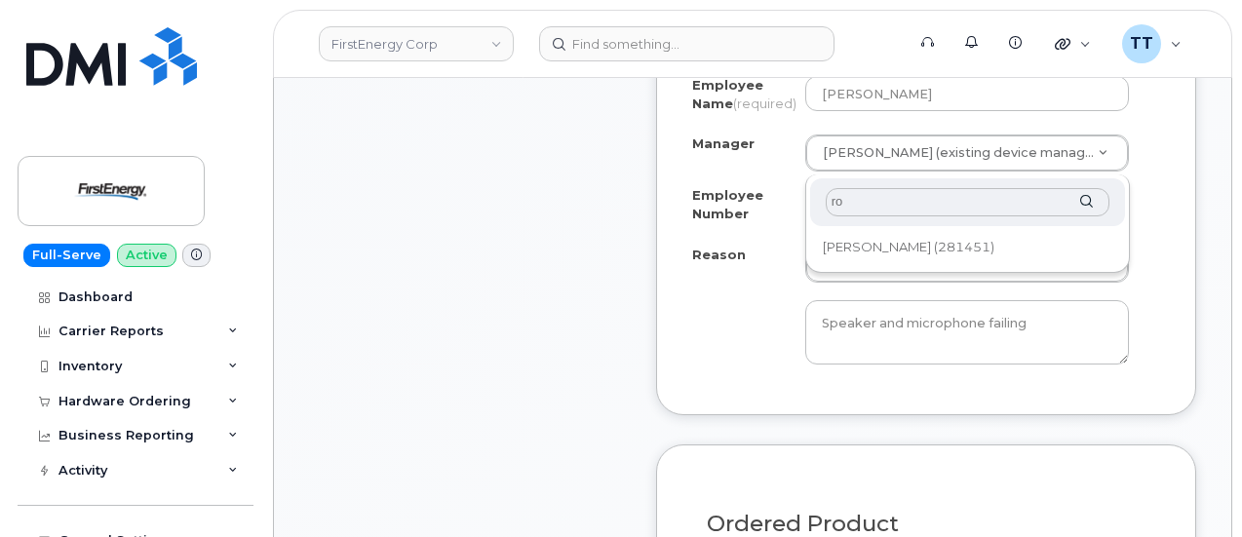
type input "r"
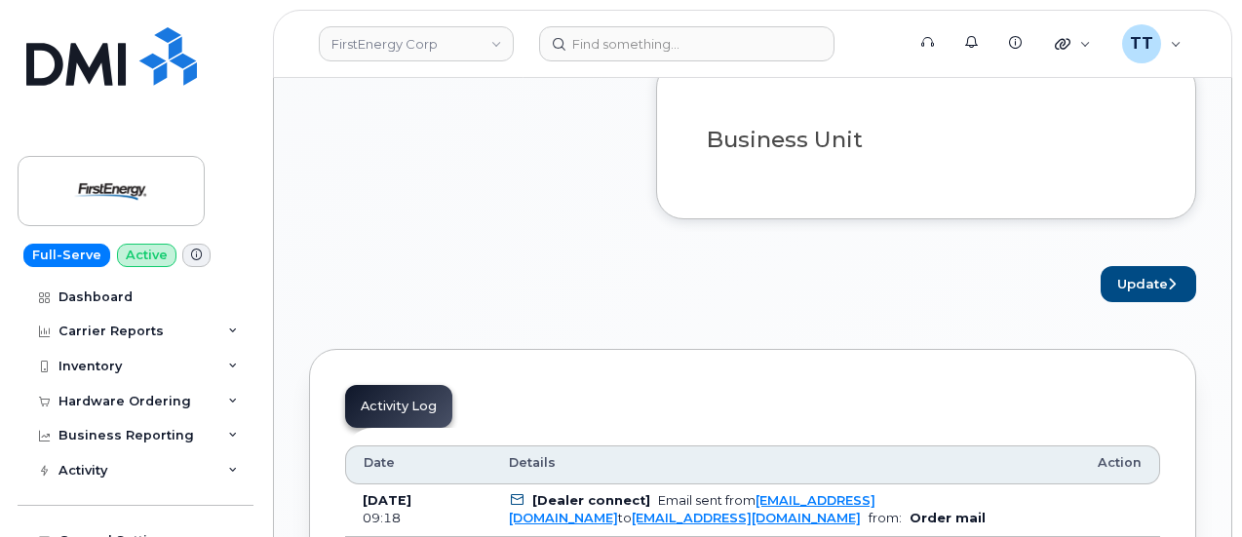
scroll to position [1853, 0]
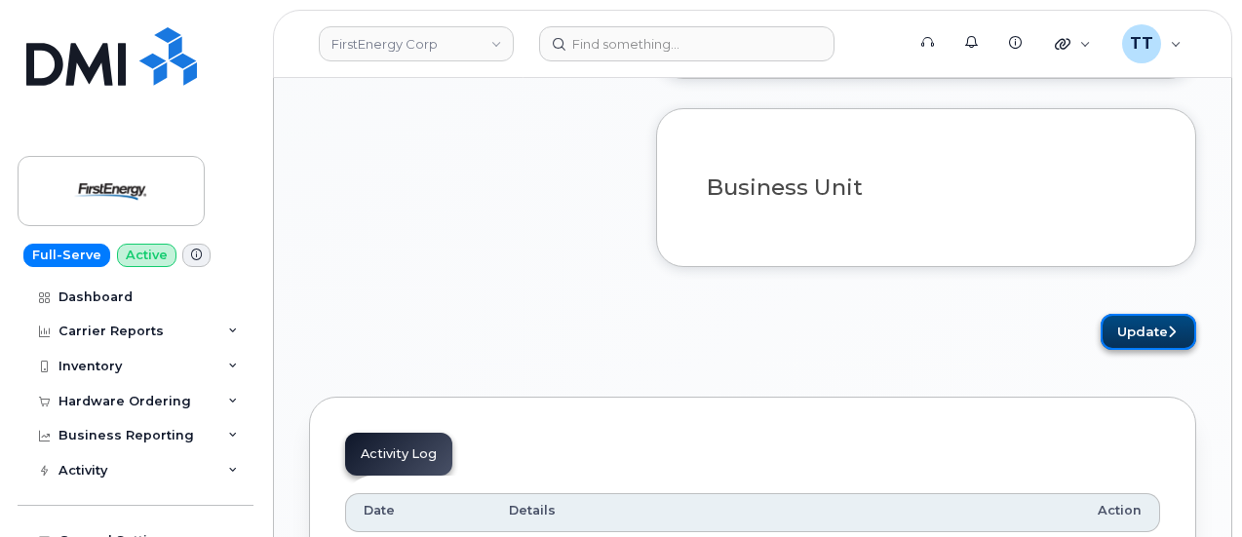
click at [1116, 350] on button "Update" at bounding box center [1149, 332] width 96 height 36
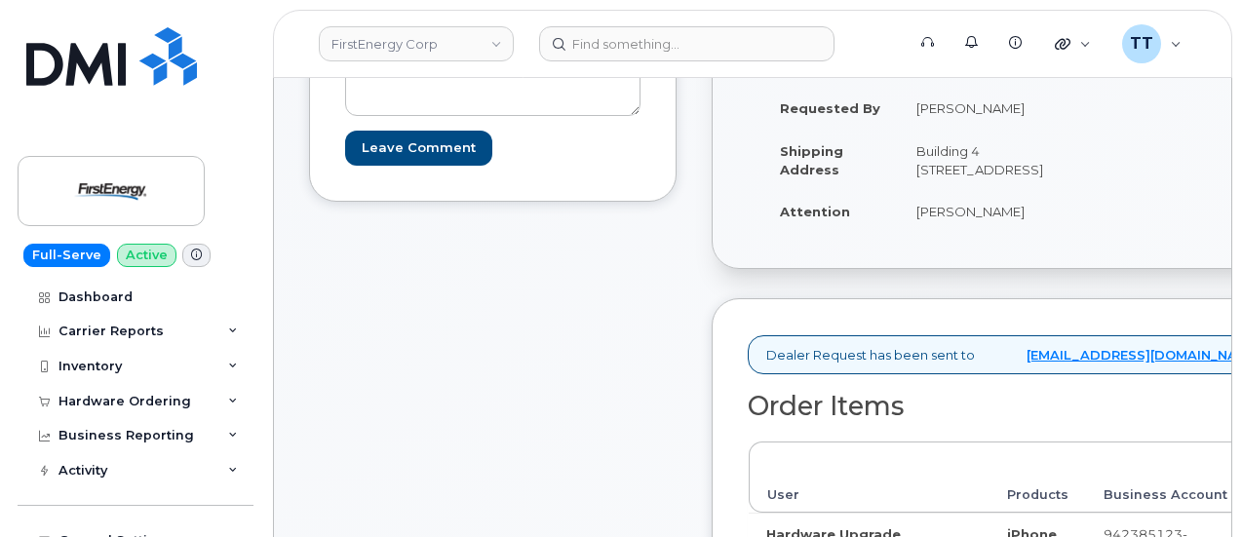
scroll to position [98, 0]
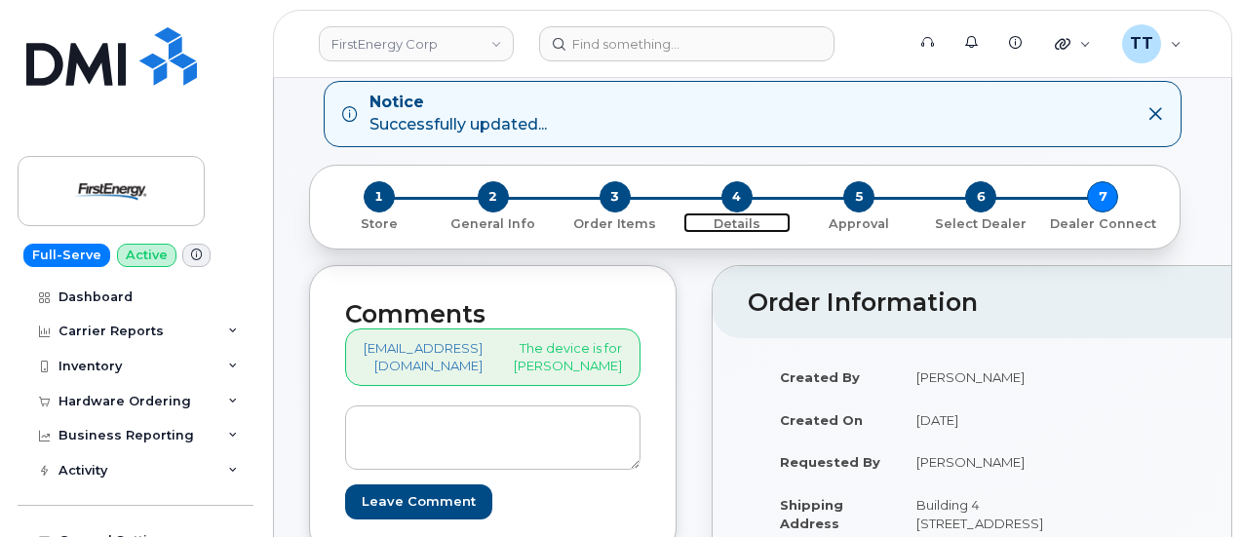
click at [735, 188] on span "4" at bounding box center [737, 196] width 31 height 31
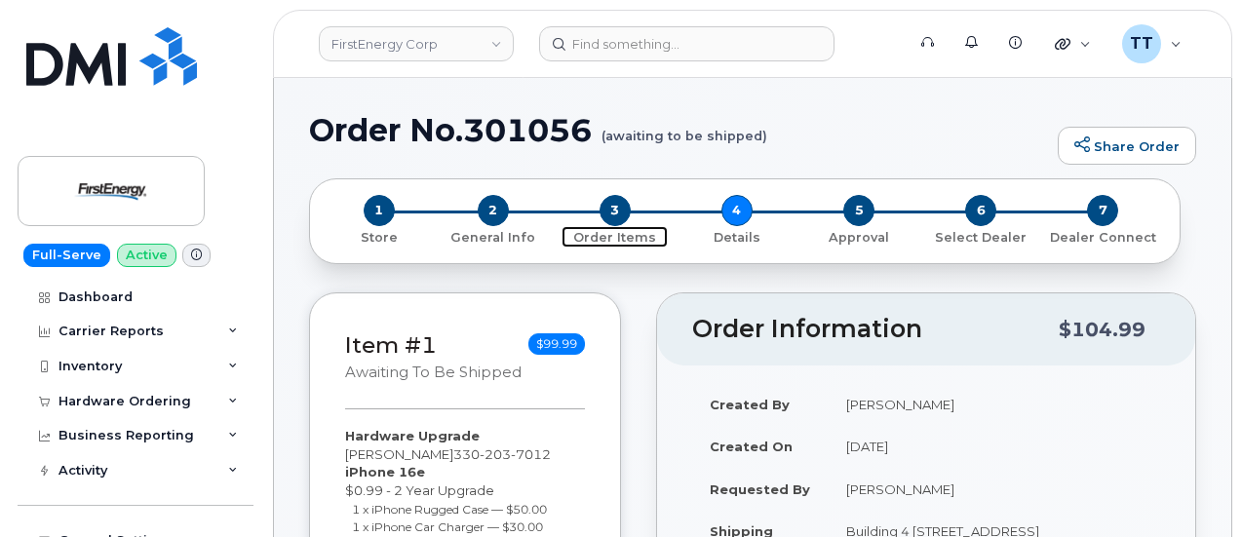
click at [605, 214] on span "3" at bounding box center [615, 210] width 31 height 31
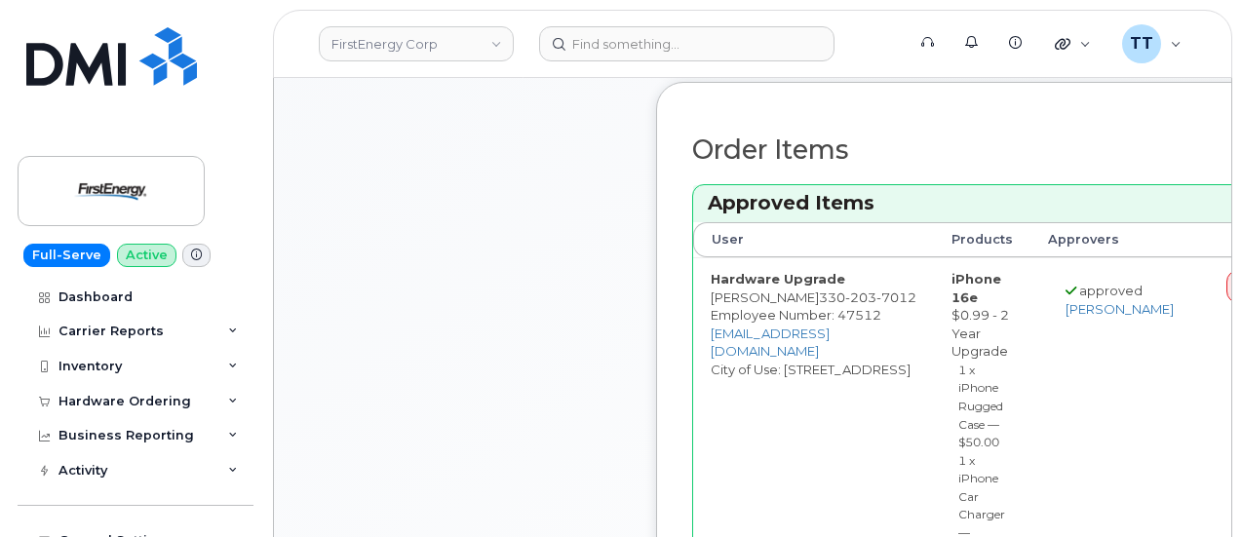
scroll to position [683, 0]
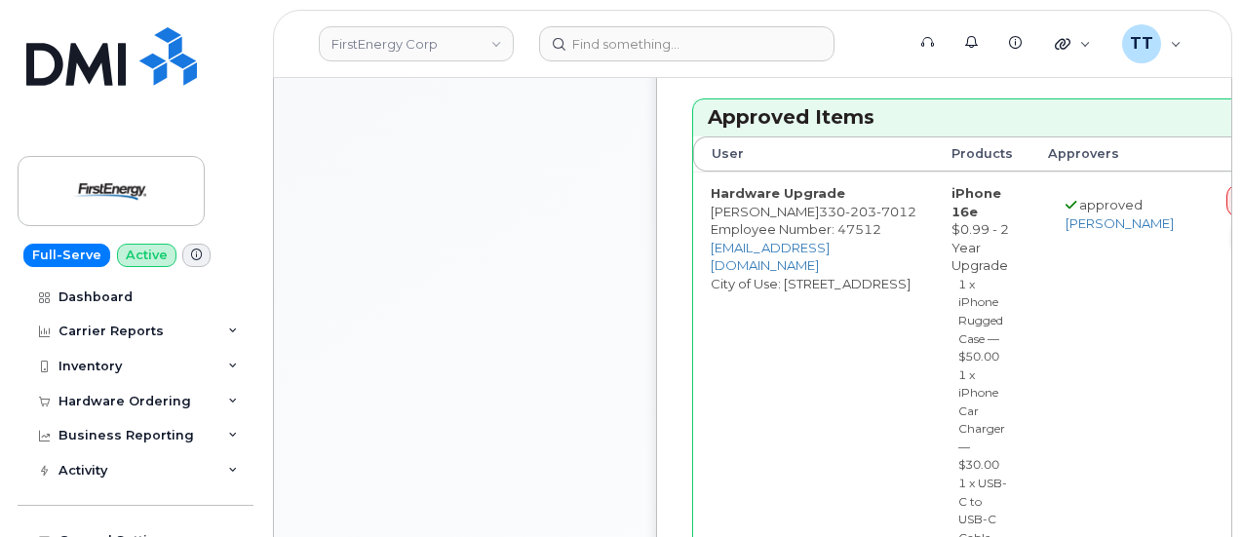
click at [1241, 226] on icon at bounding box center [1254, 234] width 16 height 16
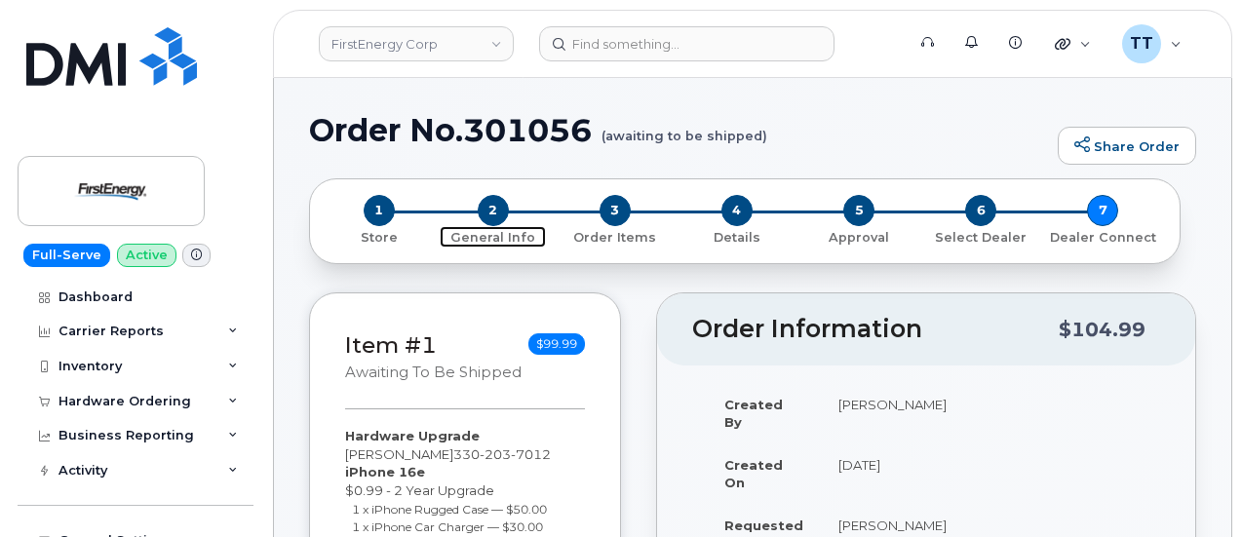
click at [495, 215] on span "2" at bounding box center [493, 210] width 31 height 31
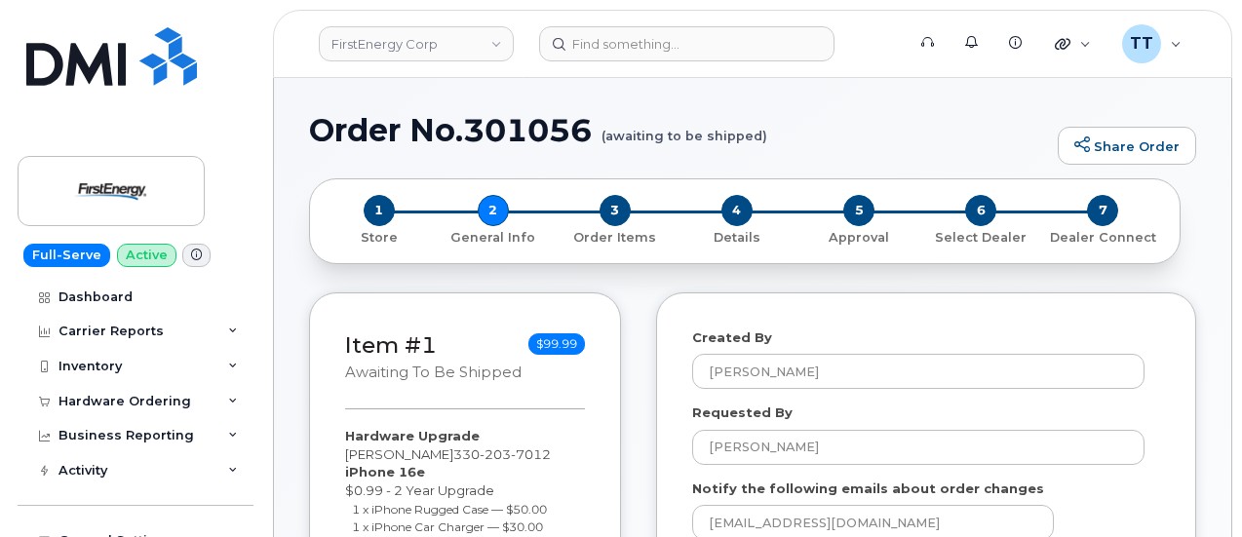
select select
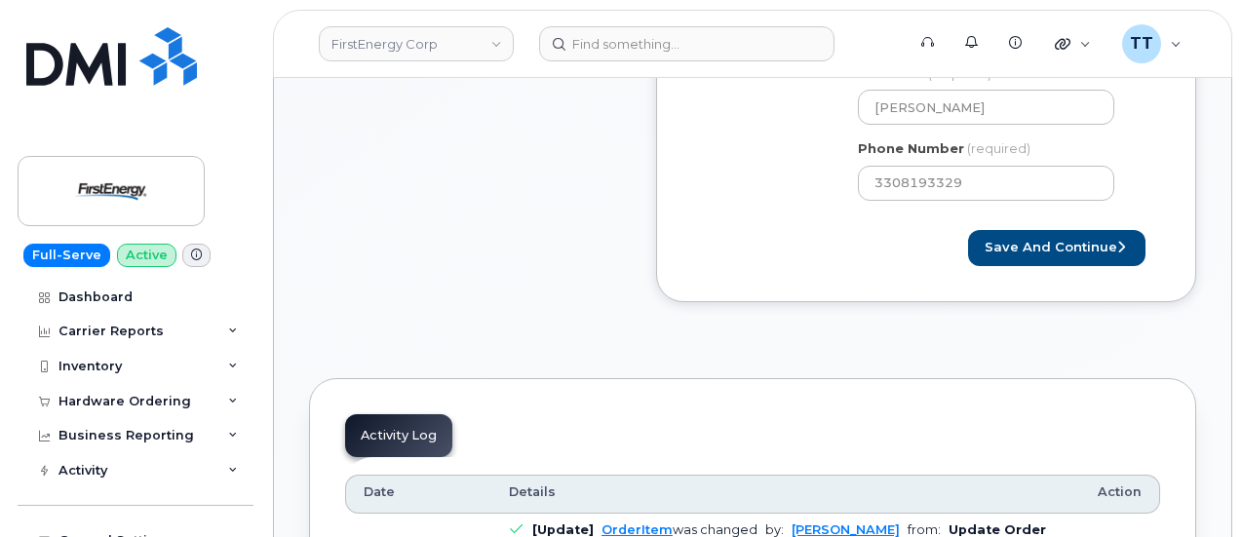
scroll to position [780, 0]
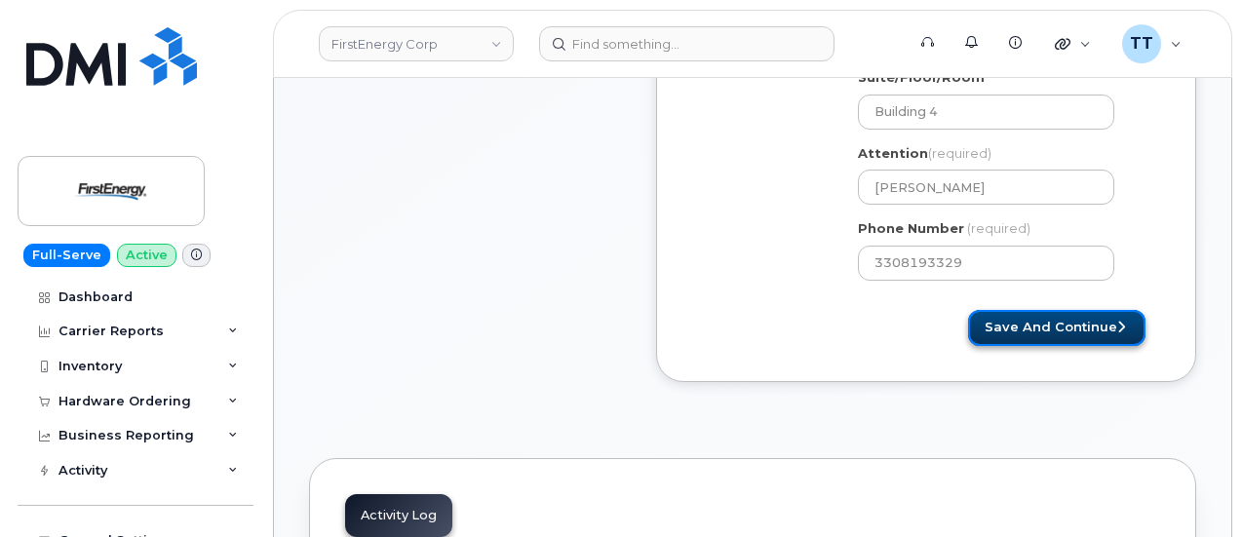
click at [993, 325] on button "Save and Continue" at bounding box center [1056, 328] width 177 height 36
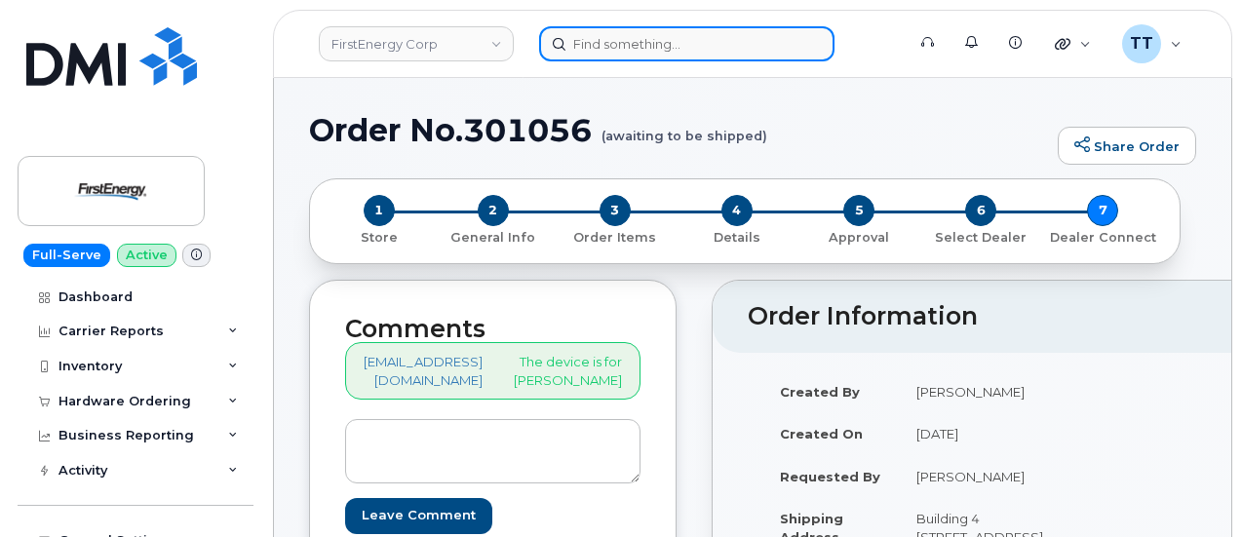
click at [647, 40] on input at bounding box center [686, 43] width 295 height 35
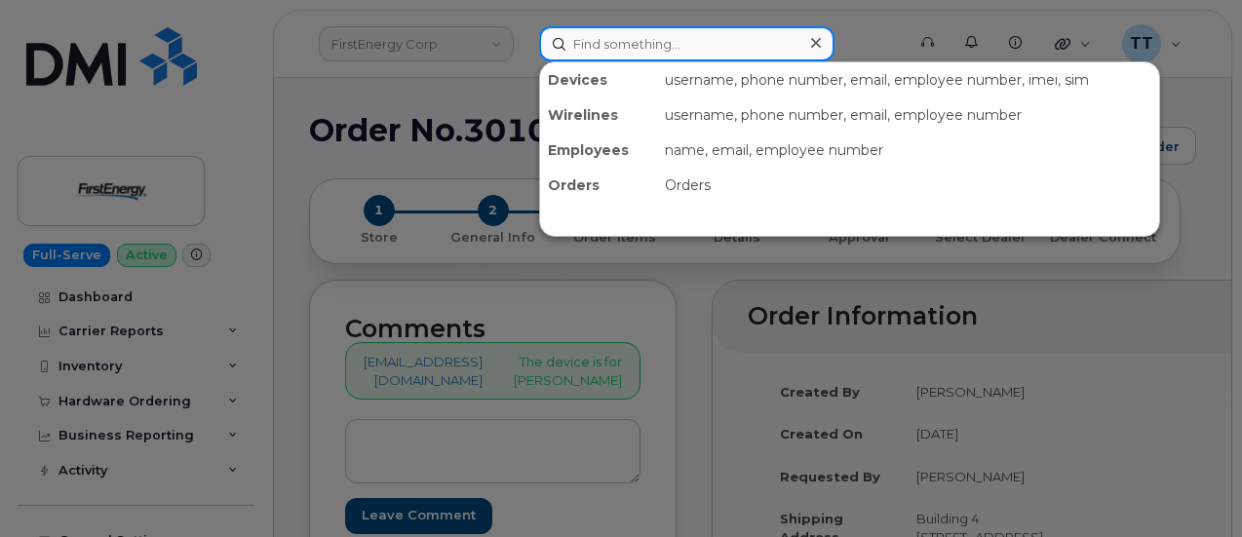
paste input "[PHONE_NUMBER]"
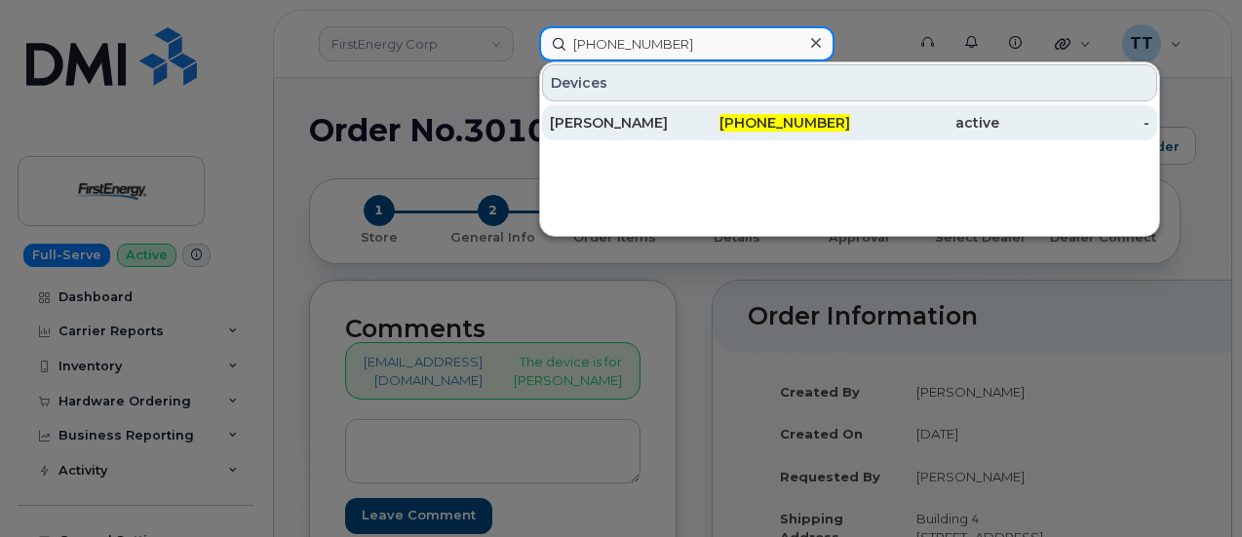
type input "[PHONE_NUMBER]"
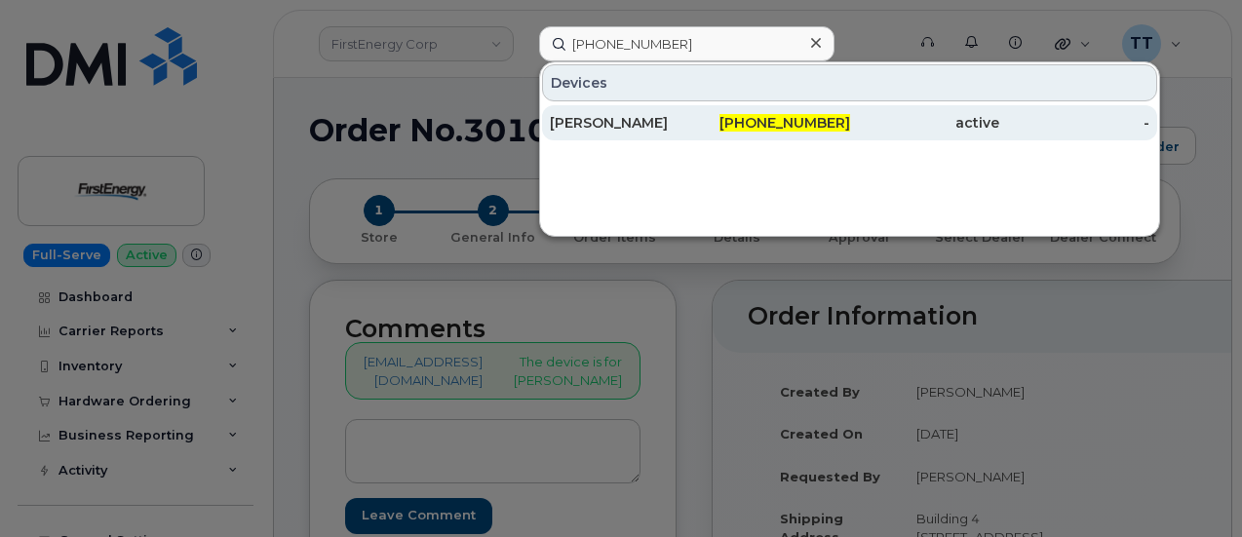
click at [628, 122] on div "[PERSON_NAME]" at bounding box center [625, 123] width 150 height 20
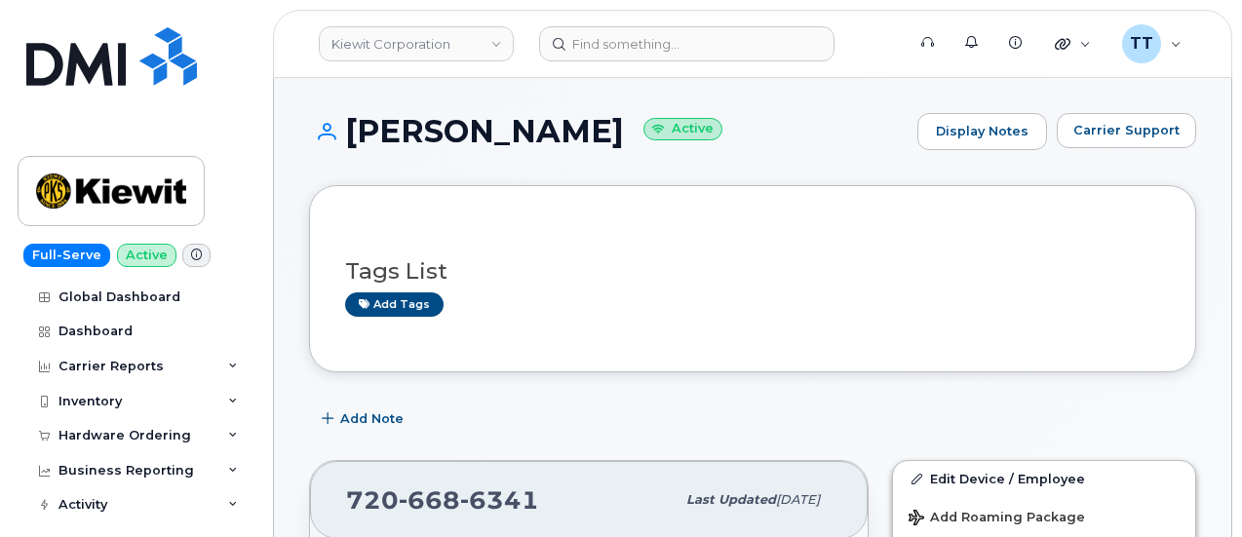
click at [466, 147] on h1 "[PERSON_NAME] Active" at bounding box center [608, 131] width 599 height 34
click at [466, 145] on h1 "[PERSON_NAME] Active" at bounding box center [608, 131] width 599 height 34
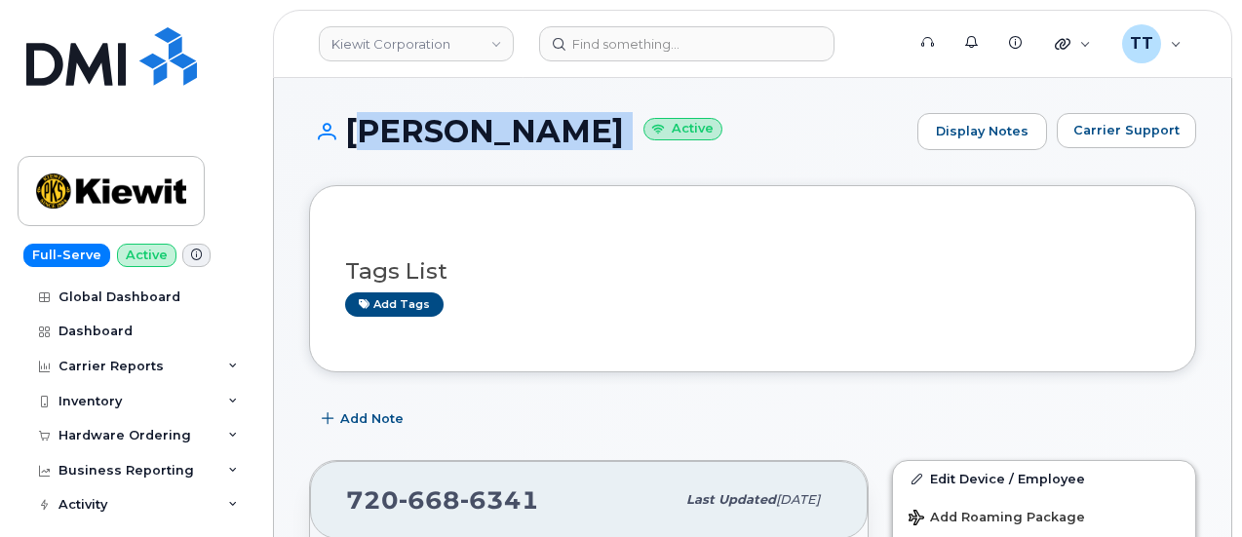
click at [466, 145] on h1 "[PERSON_NAME] Active" at bounding box center [608, 131] width 599 height 34
copy h1 "[PERSON_NAME]"
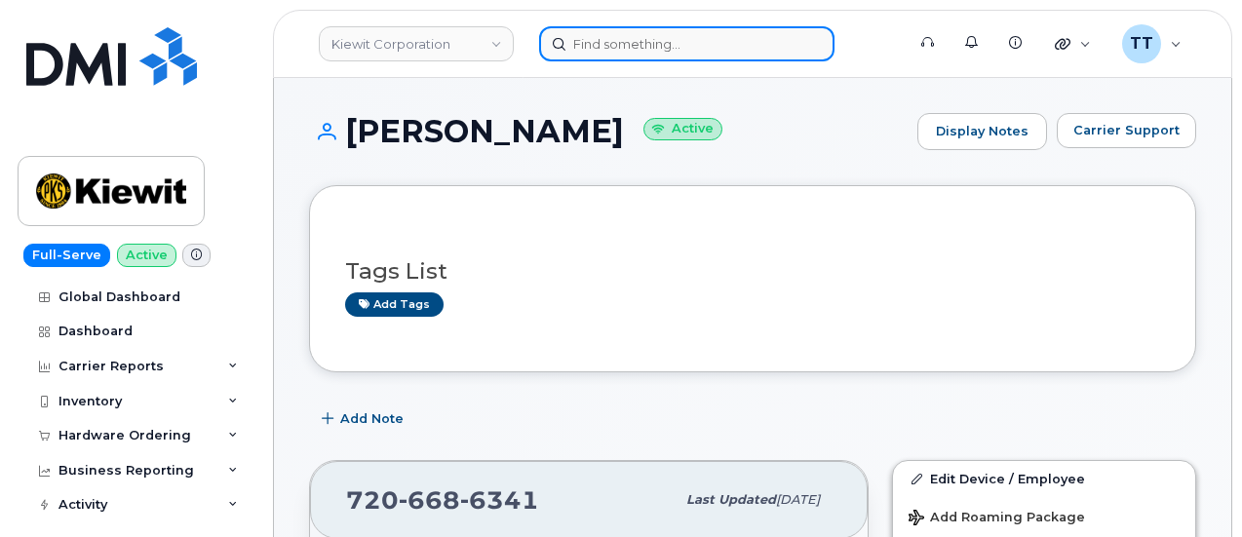
click at [632, 38] on input at bounding box center [686, 43] width 295 height 35
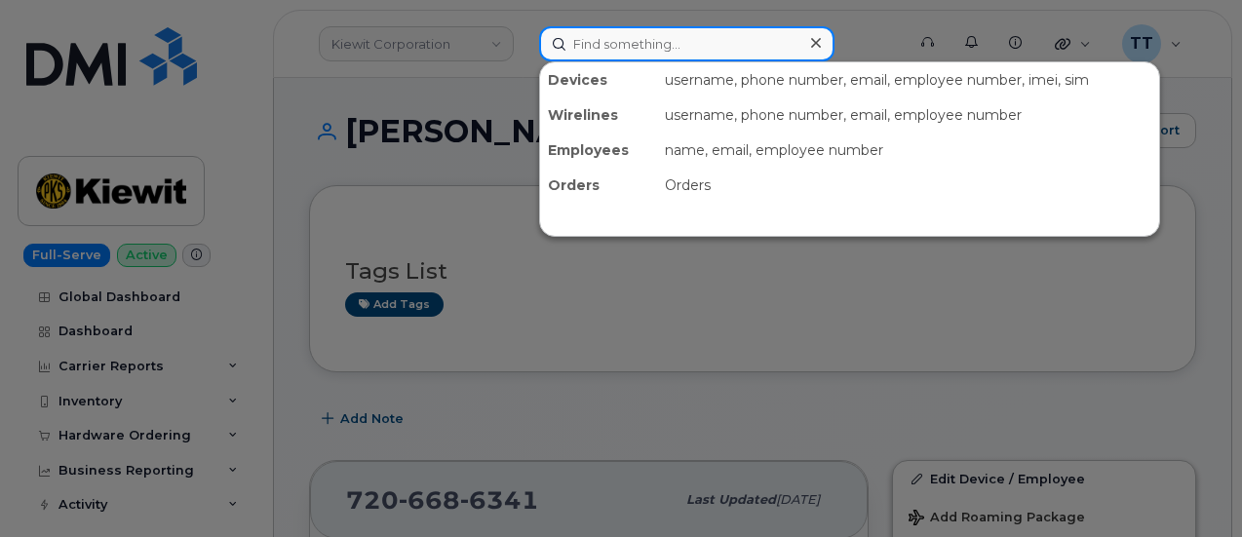
paste input "16156599396"
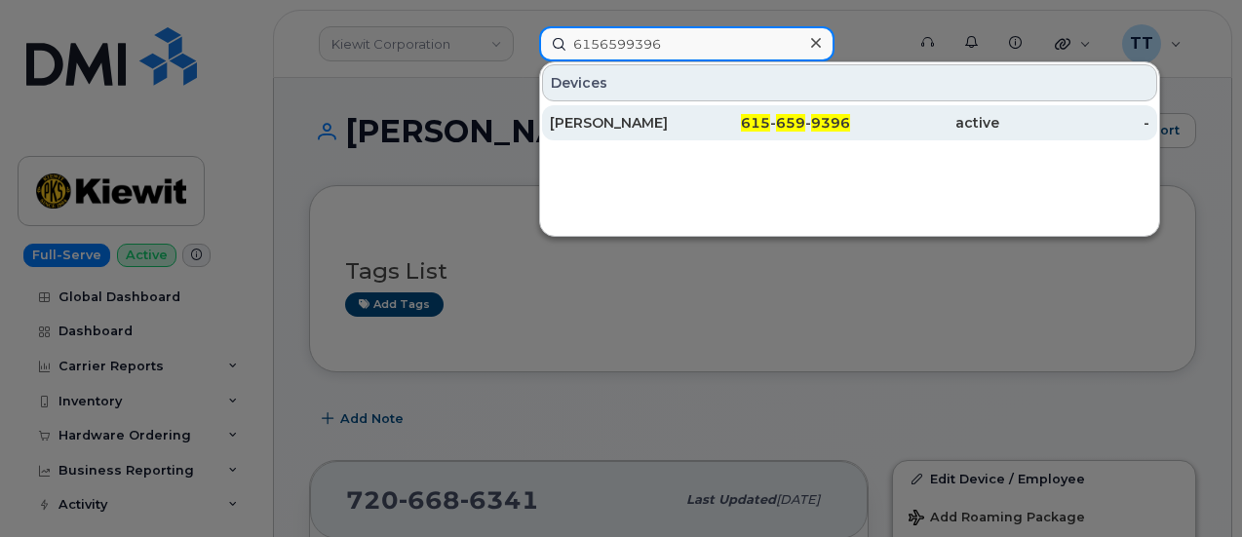
type input "6156599396"
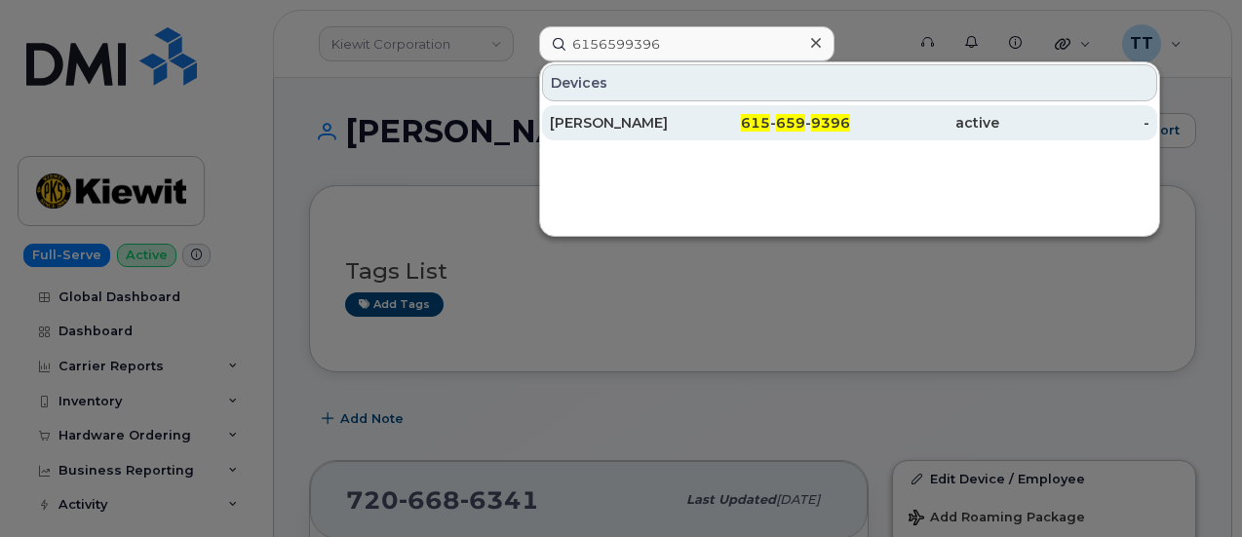
click at [604, 121] on div "[PERSON_NAME]" at bounding box center [625, 123] width 150 height 20
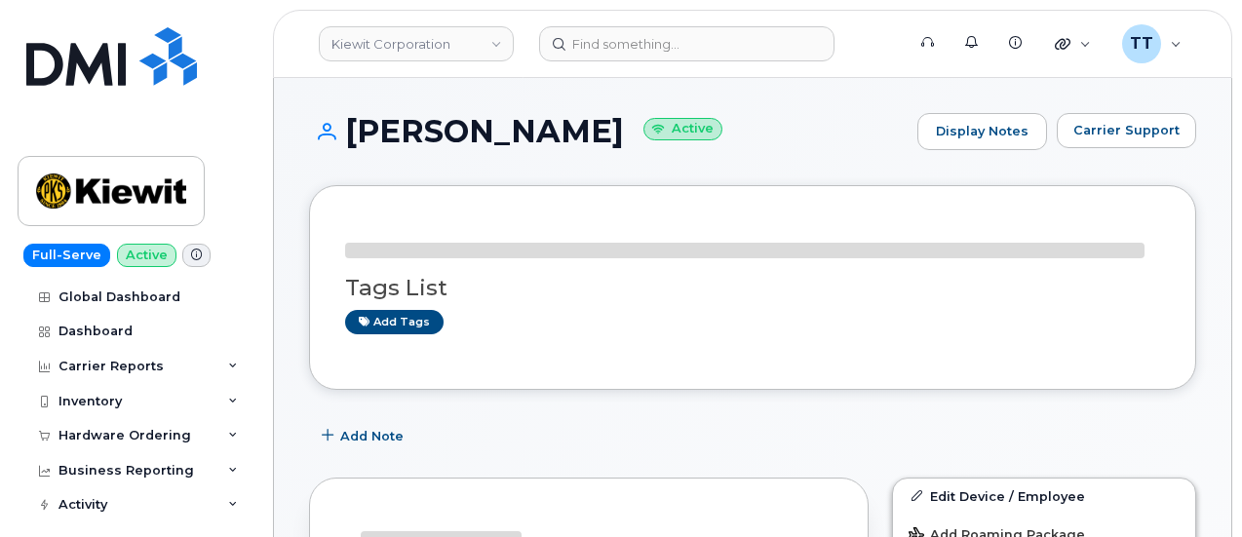
click at [509, 133] on h1 "[PERSON_NAME] Active" at bounding box center [608, 131] width 599 height 34
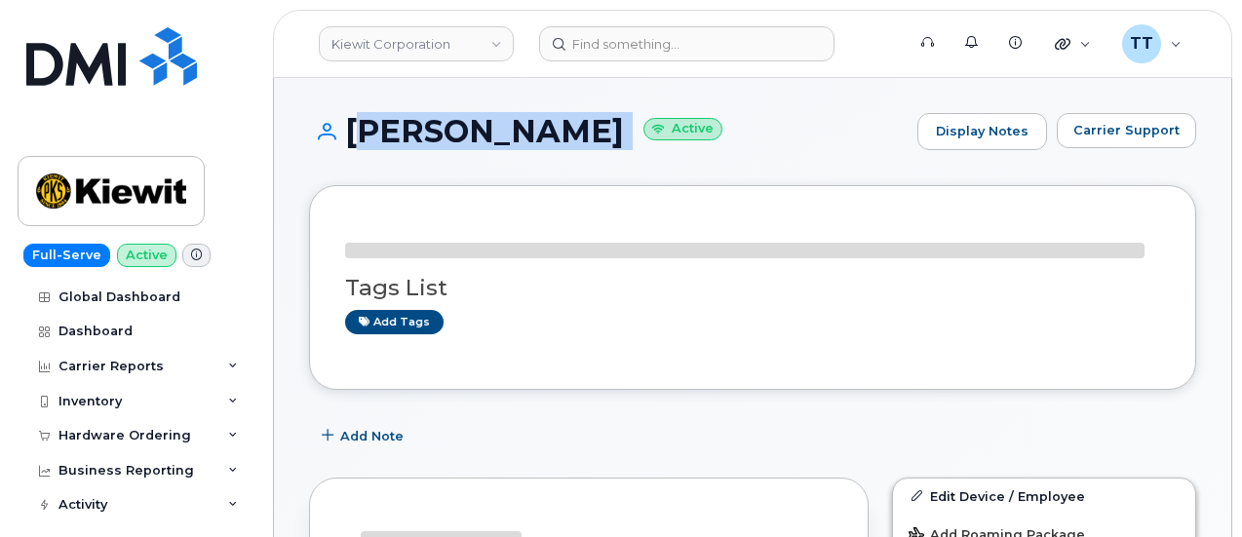
click at [509, 133] on h1 "[PERSON_NAME] Active" at bounding box center [608, 131] width 599 height 34
copy h1 "[PERSON_NAME]"
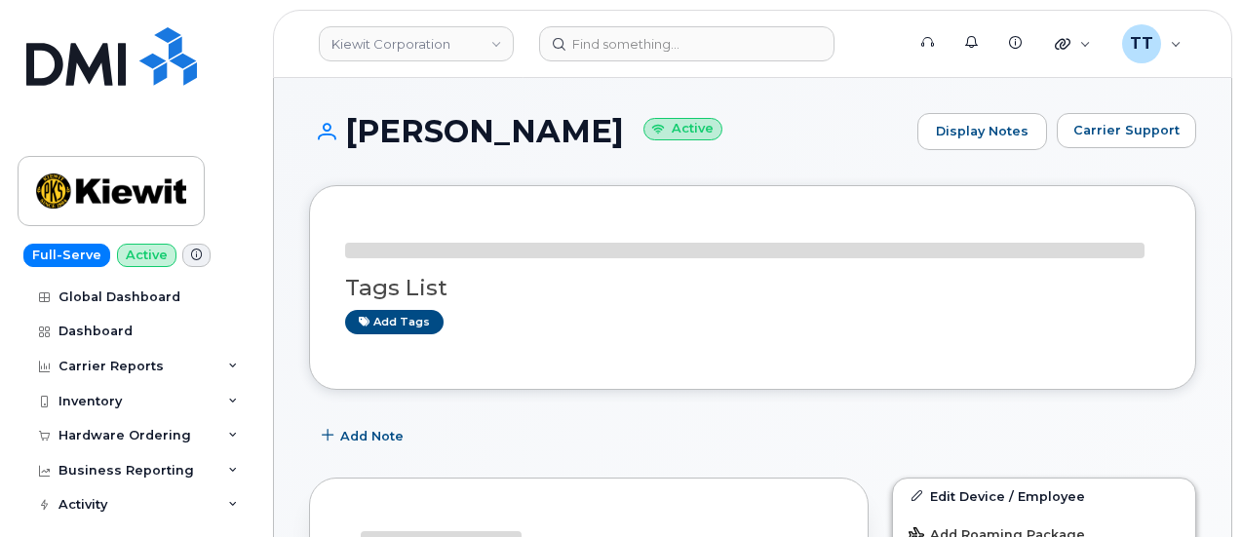
click at [768, 160] on div "ABEL JURADO Active Display Notes Carrier Support" at bounding box center [752, 149] width 887 height 72
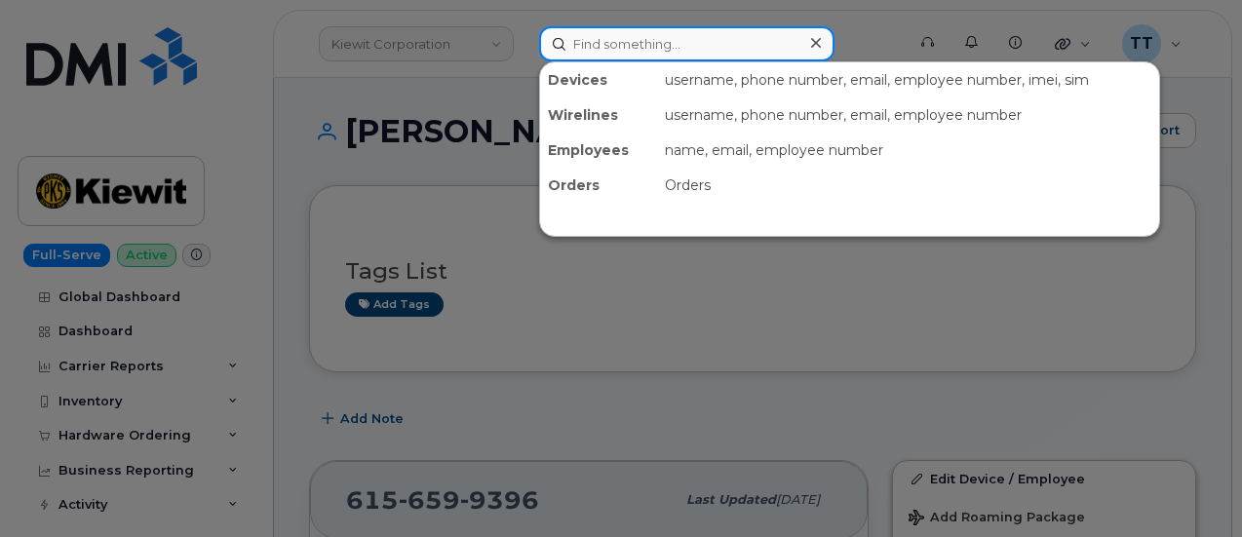
click at [726, 50] on input at bounding box center [686, 43] width 295 height 35
paste input "310-922-0159"
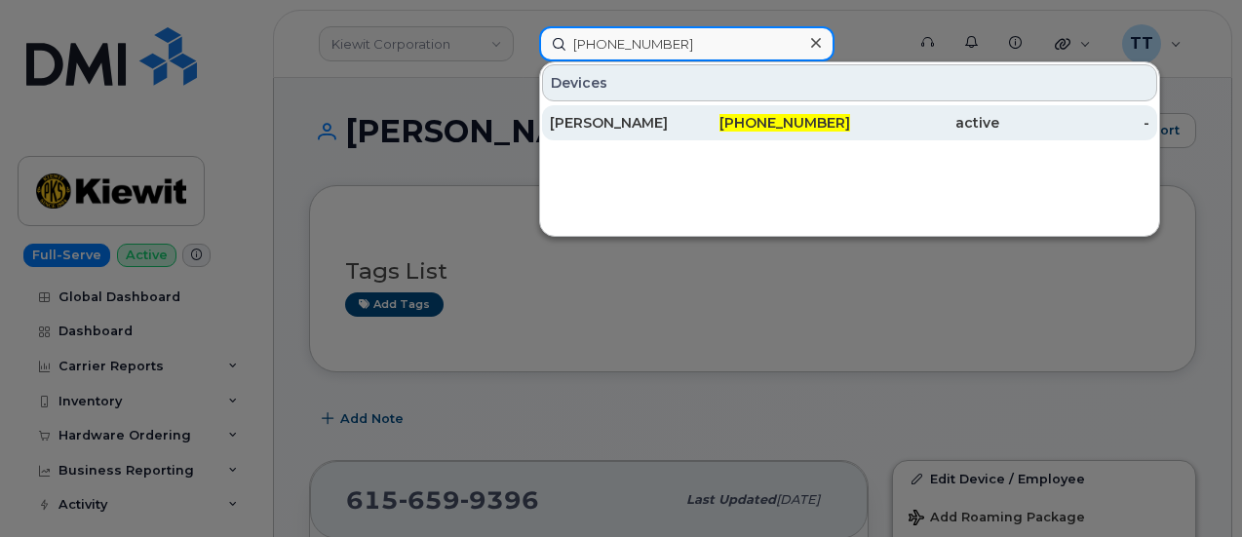
type input "310-922-0159"
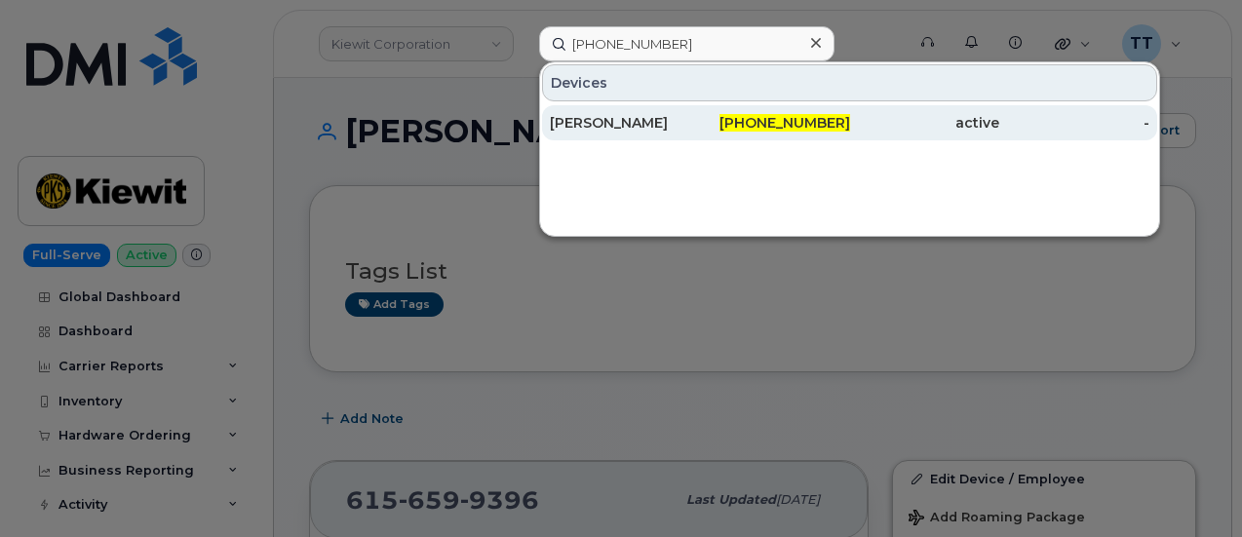
click at [658, 125] on div "[PERSON_NAME]" at bounding box center [625, 123] width 150 height 20
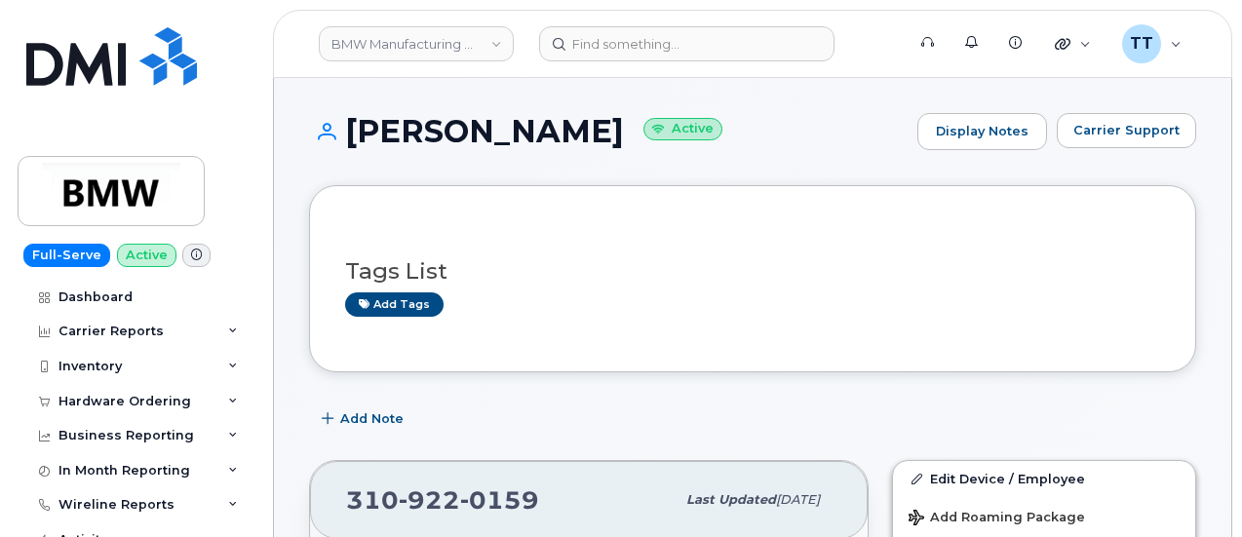
click at [461, 138] on h1 "[PERSON_NAME] Active" at bounding box center [608, 131] width 599 height 34
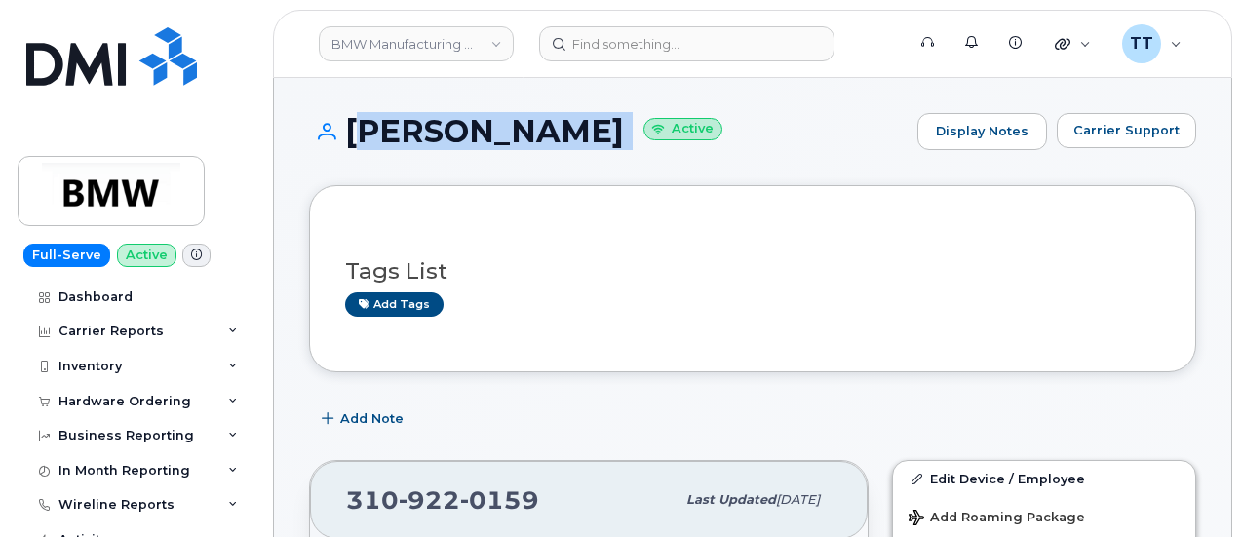
click at [461, 138] on h1 "[PERSON_NAME] Active" at bounding box center [608, 131] width 599 height 34
copy h1 "[PERSON_NAME]"
click at [501, 173] on div "[PERSON_NAME] Active Display Notes Carrier Support" at bounding box center [752, 149] width 887 height 72
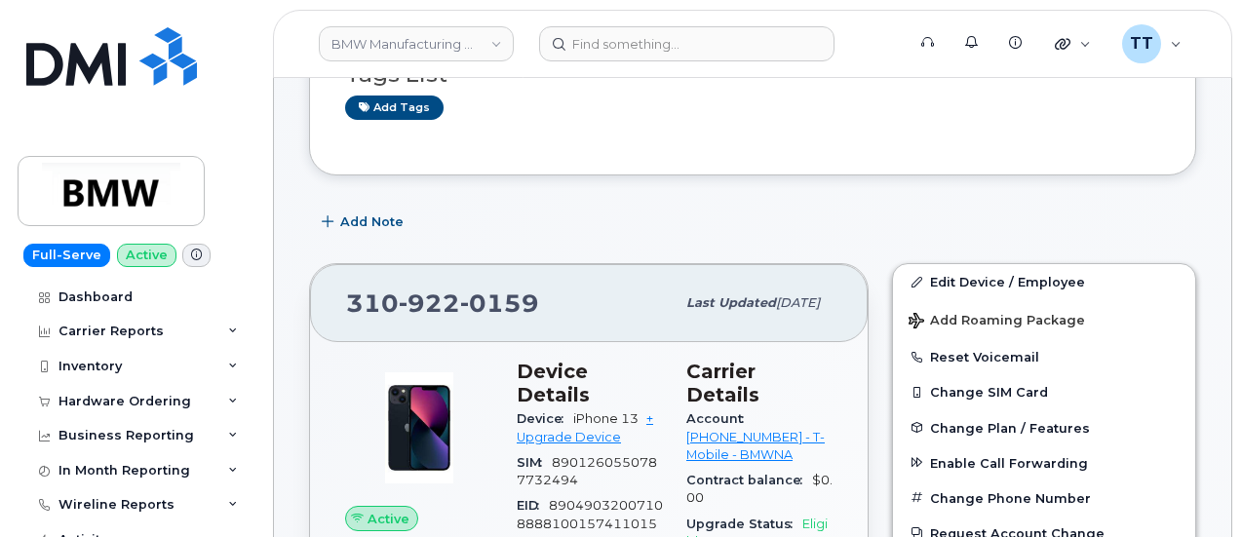
scroll to position [195, 0]
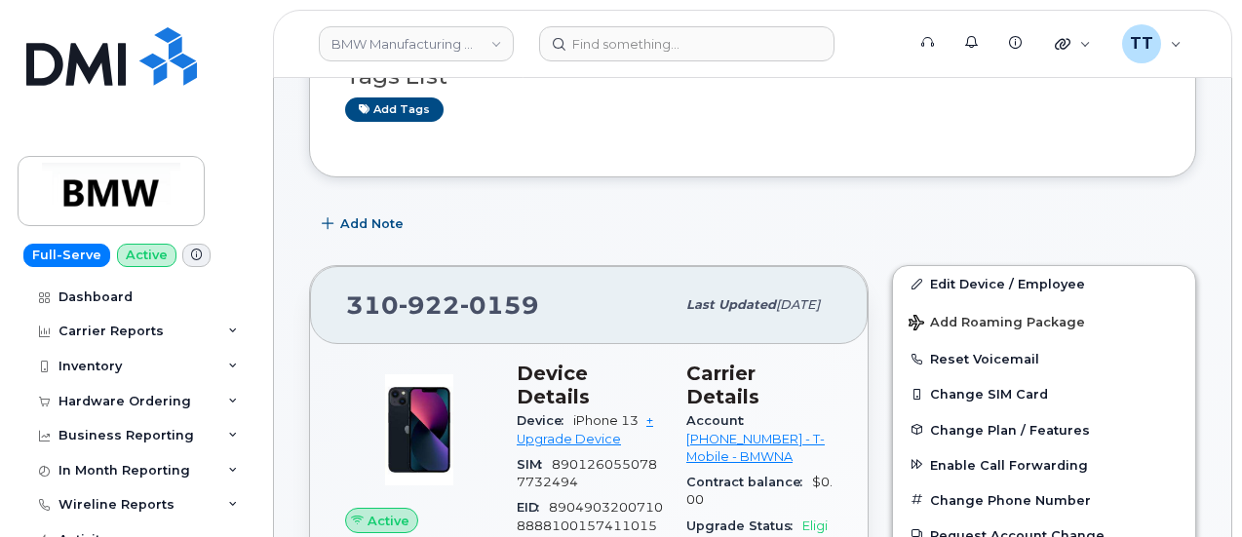
click at [413, 314] on span "922" at bounding box center [429, 305] width 61 height 29
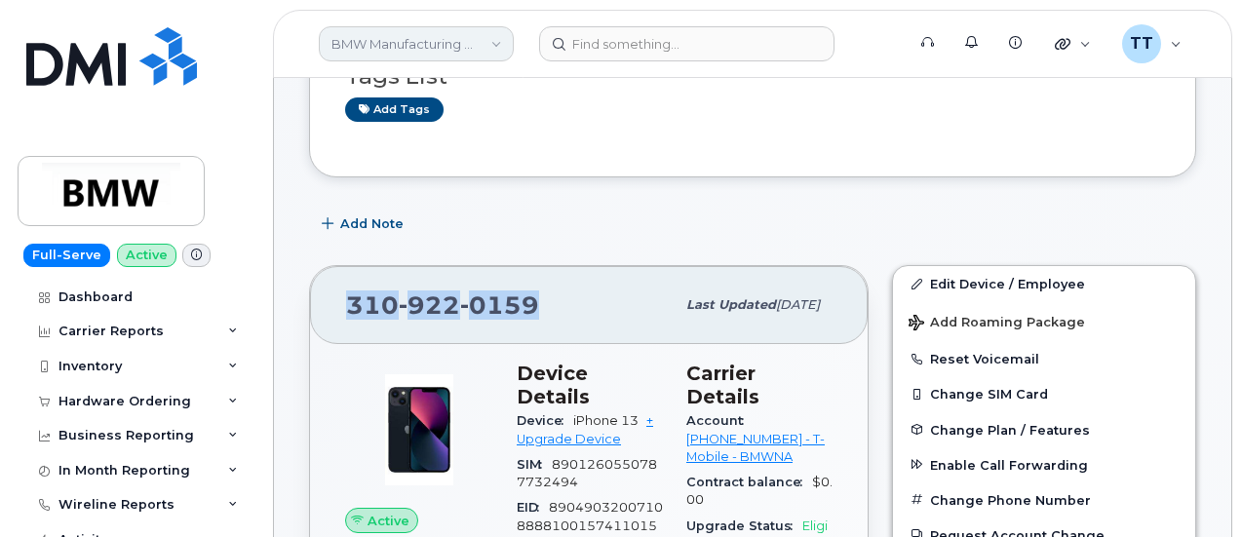
drag, startPoint x: 413, startPoint y: 314, endPoint x: 471, endPoint y: 48, distance: 272.3
click at [471, 48] on link "BMW Manufacturing Co LLC" at bounding box center [416, 43] width 195 height 35
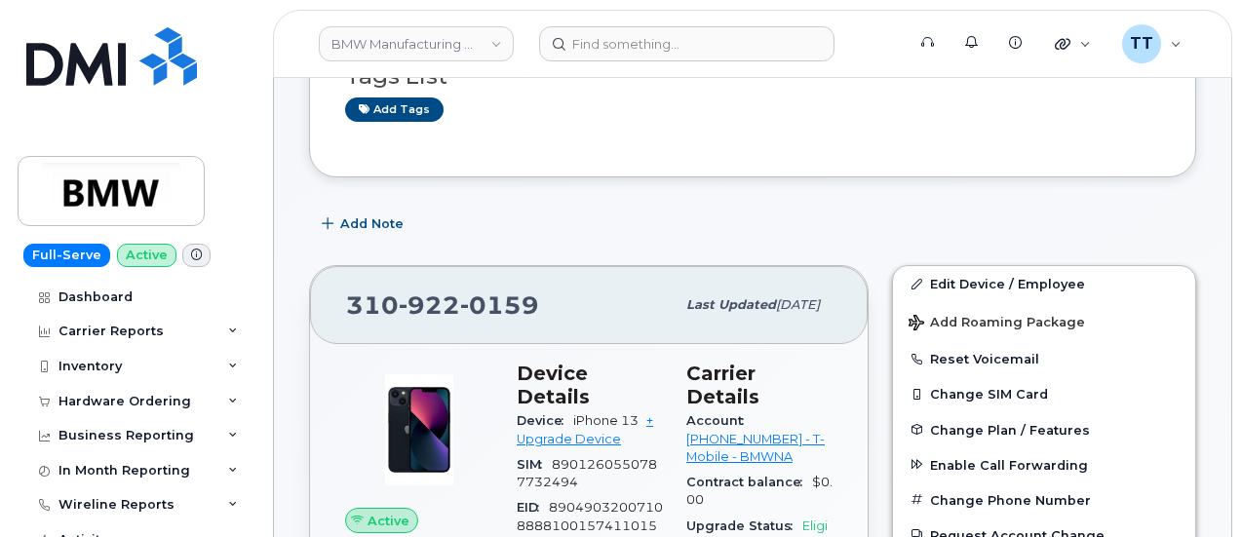
click at [402, 307] on span "922" at bounding box center [429, 305] width 61 height 29
copy span "[PHONE_NUMBER]"
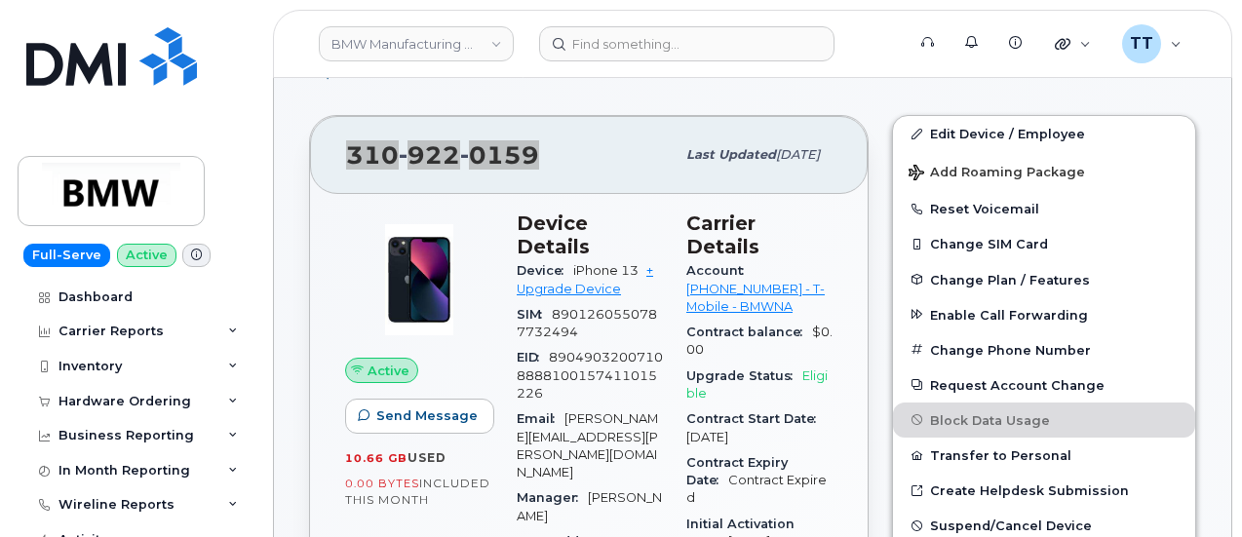
scroll to position [488, 0]
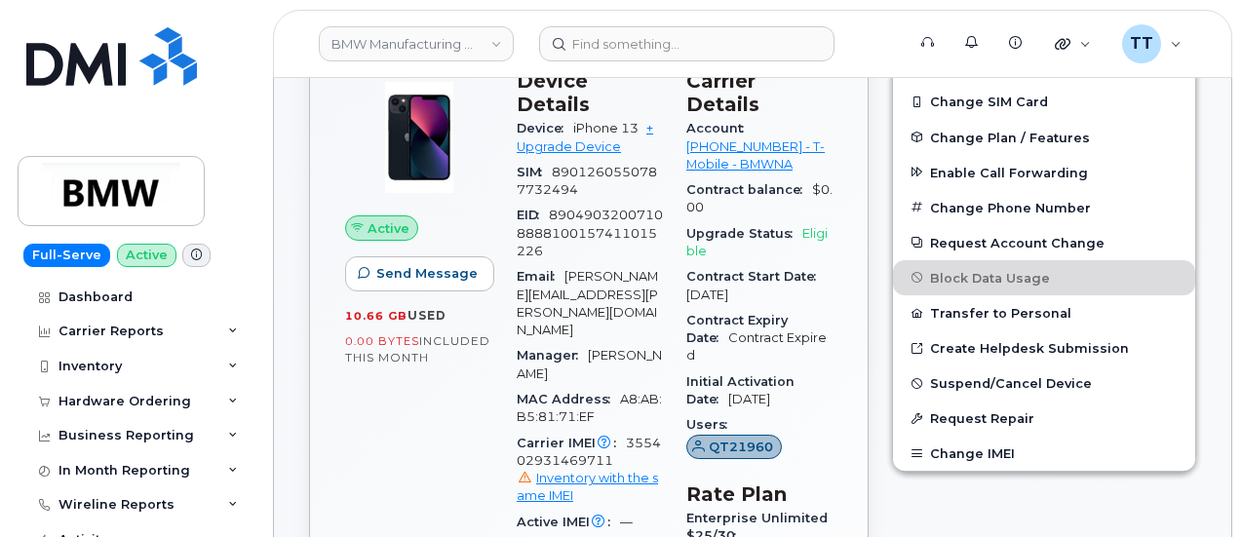
click at [636, 436] on span "355402931469711 Inventory with the same IMEI" at bounding box center [590, 471] width 146 height 70
copy span "355402931469711"
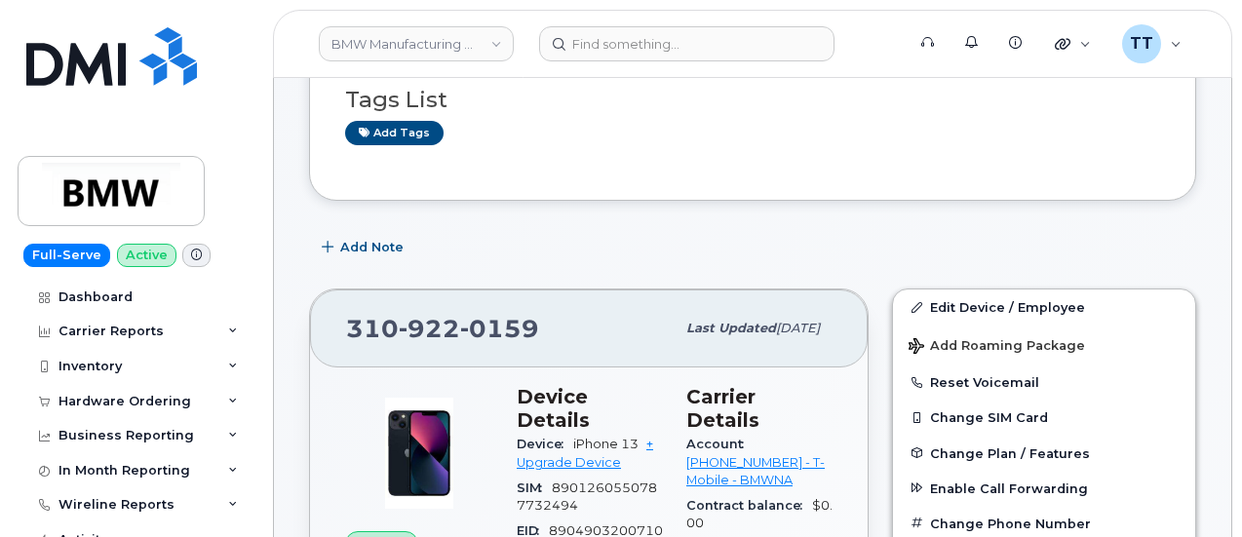
scroll to position [98, 0]
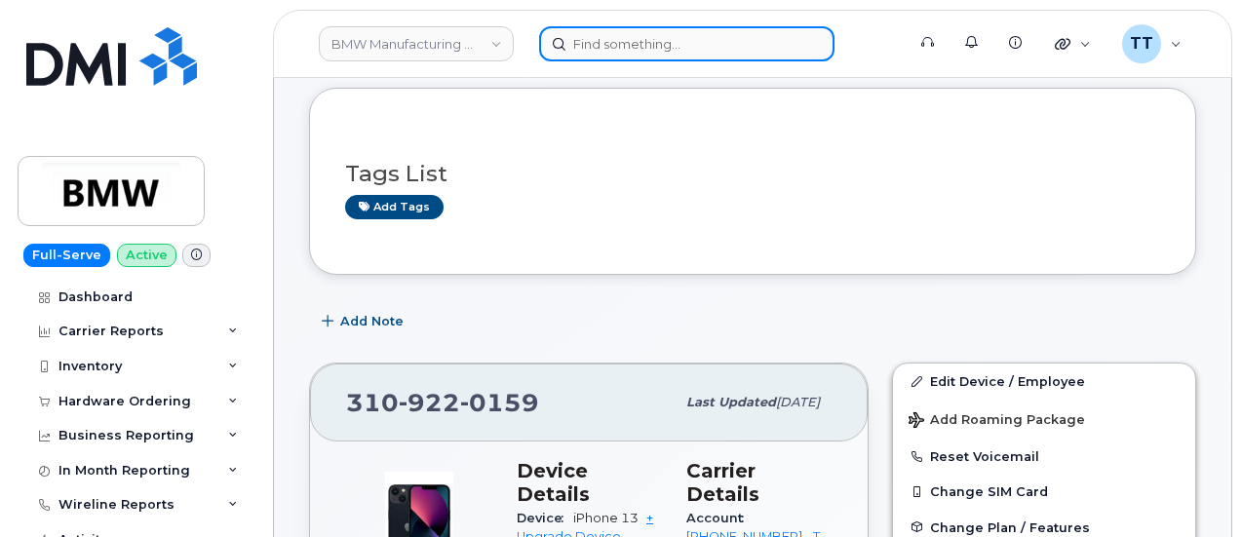
click at [571, 50] on input at bounding box center [686, 43] width 295 height 35
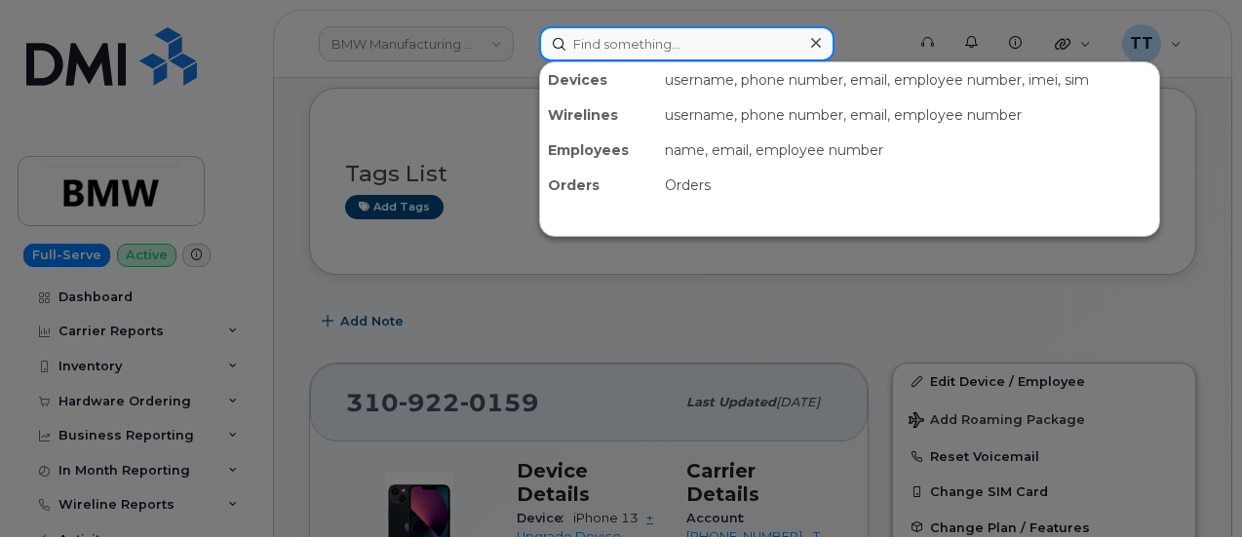
paste input "[PHONE_NUMBER]"
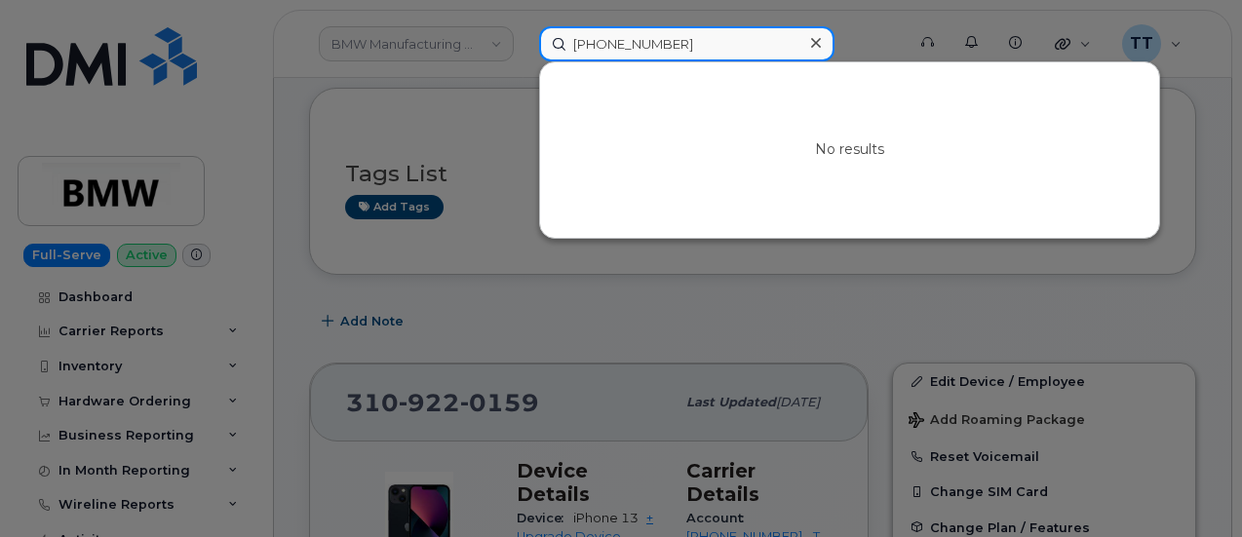
type input "[PHONE_NUMBER]"
click at [631, 54] on input "[PHONE_NUMBER]" at bounding box center [686, 43] width 295 height 35
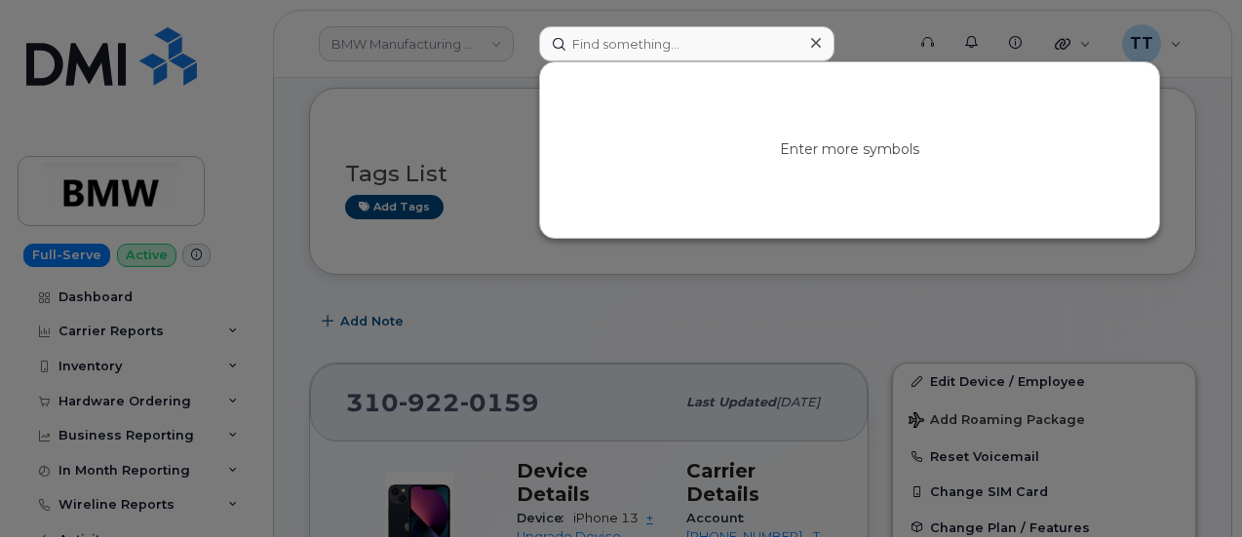
drag, startPoint x: 407, startPoint y: 118, endPoint x: 408, endPoint y: 100, distance: 17.6
click at [407, 117] on div at bounding box center [621, 268] width 1242 height 537
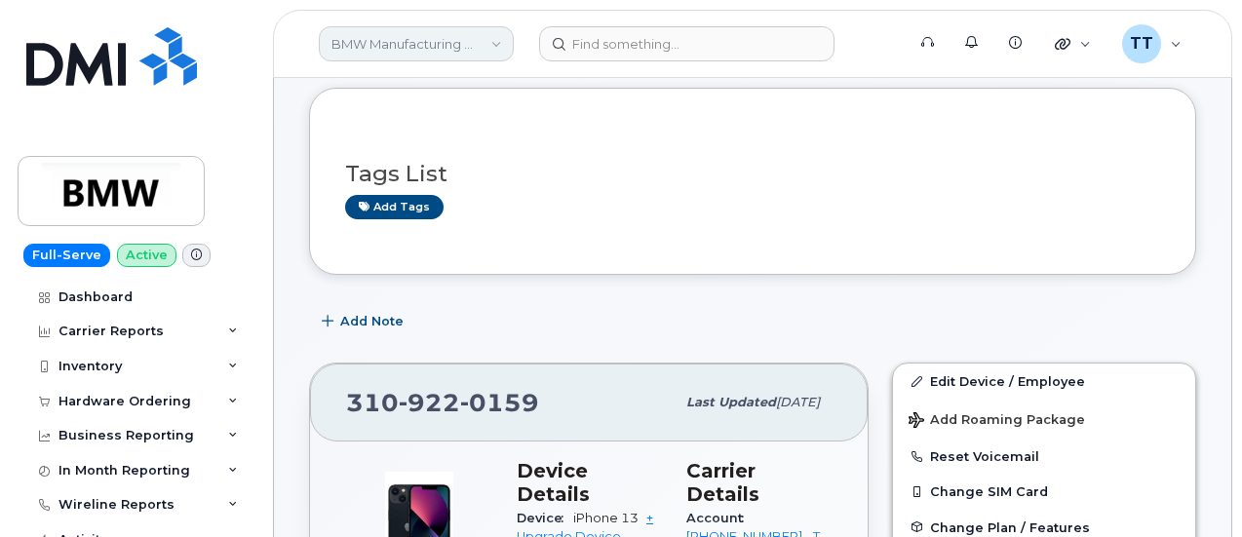
click at [415, 49] on link "BMW Manufacturing Co LLC" at bounding box center [416, 43] width 195 height 35
